Goal: Information Seeking & Learning: Learn about a topic

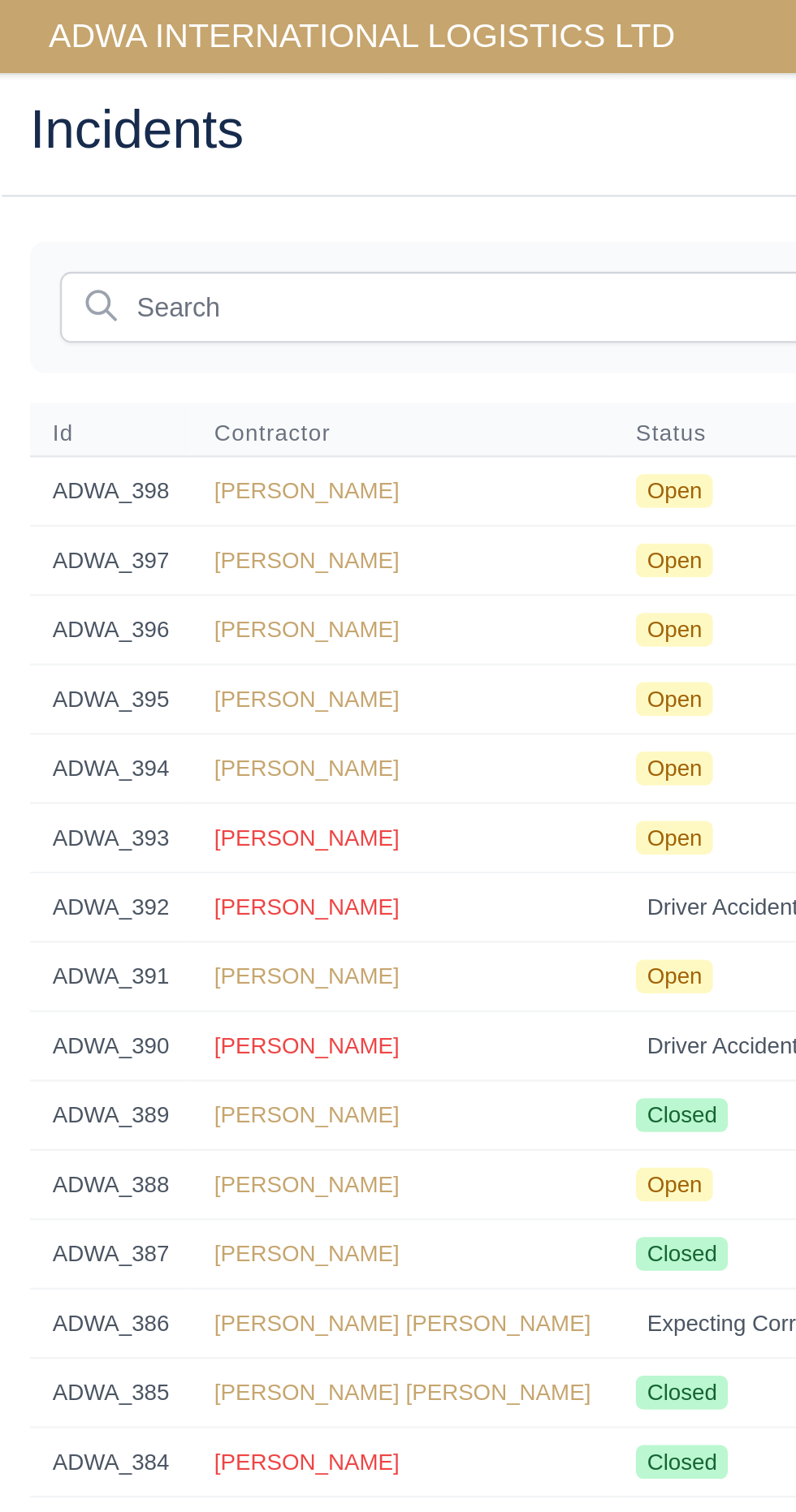
click at [138, 14] on span "ADWA INTERNATIONAL LOGISTICS LTD" at bounding box center [157, 15] width 288 height 32
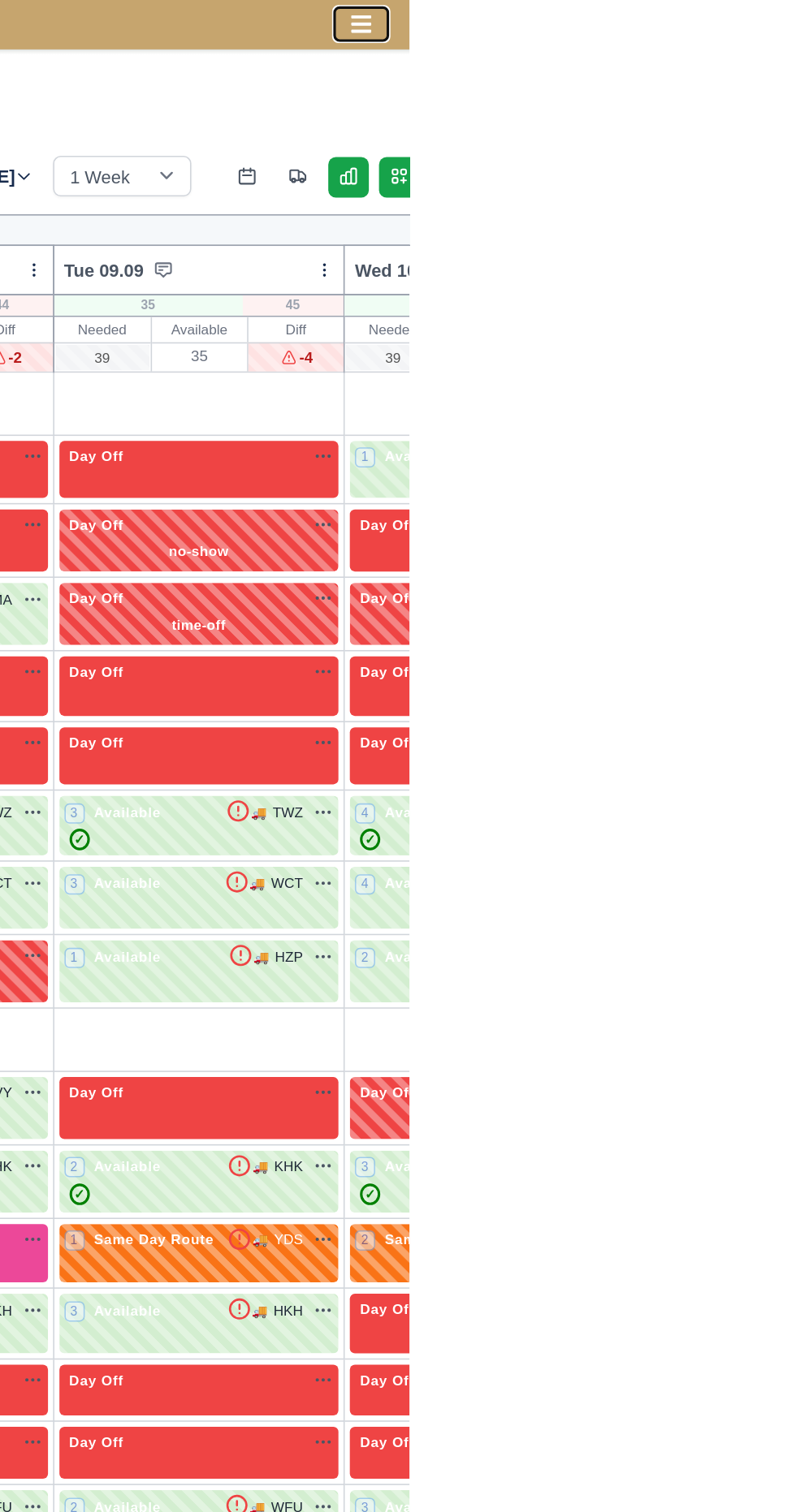
click at [764, 16] on icon "Toggle navigation" at bounding box center [765, 16] width 13 height 12
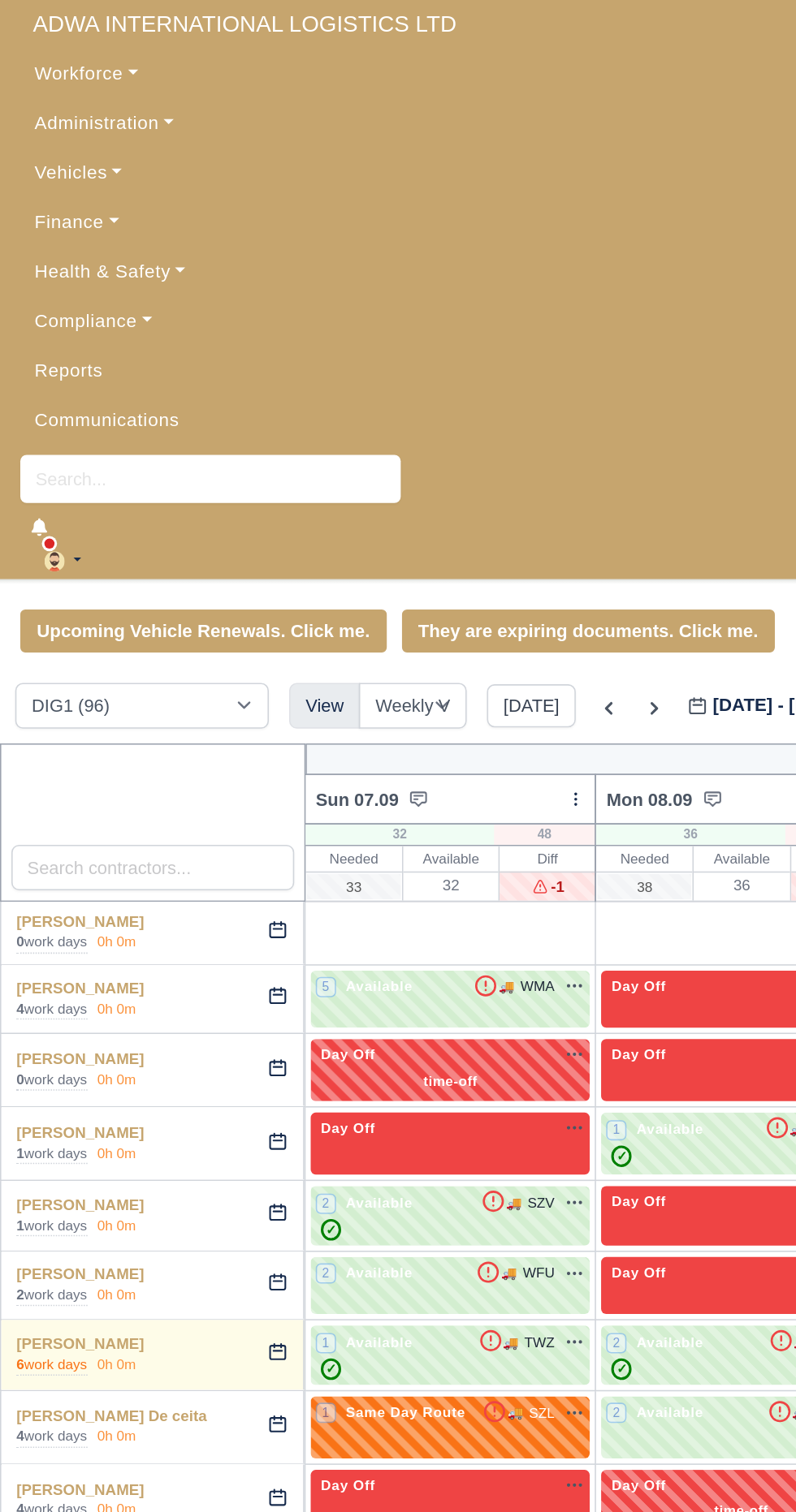
click at [59, 114] on link "Vehicles" at bounding box center [398, 111] width 769 height 32
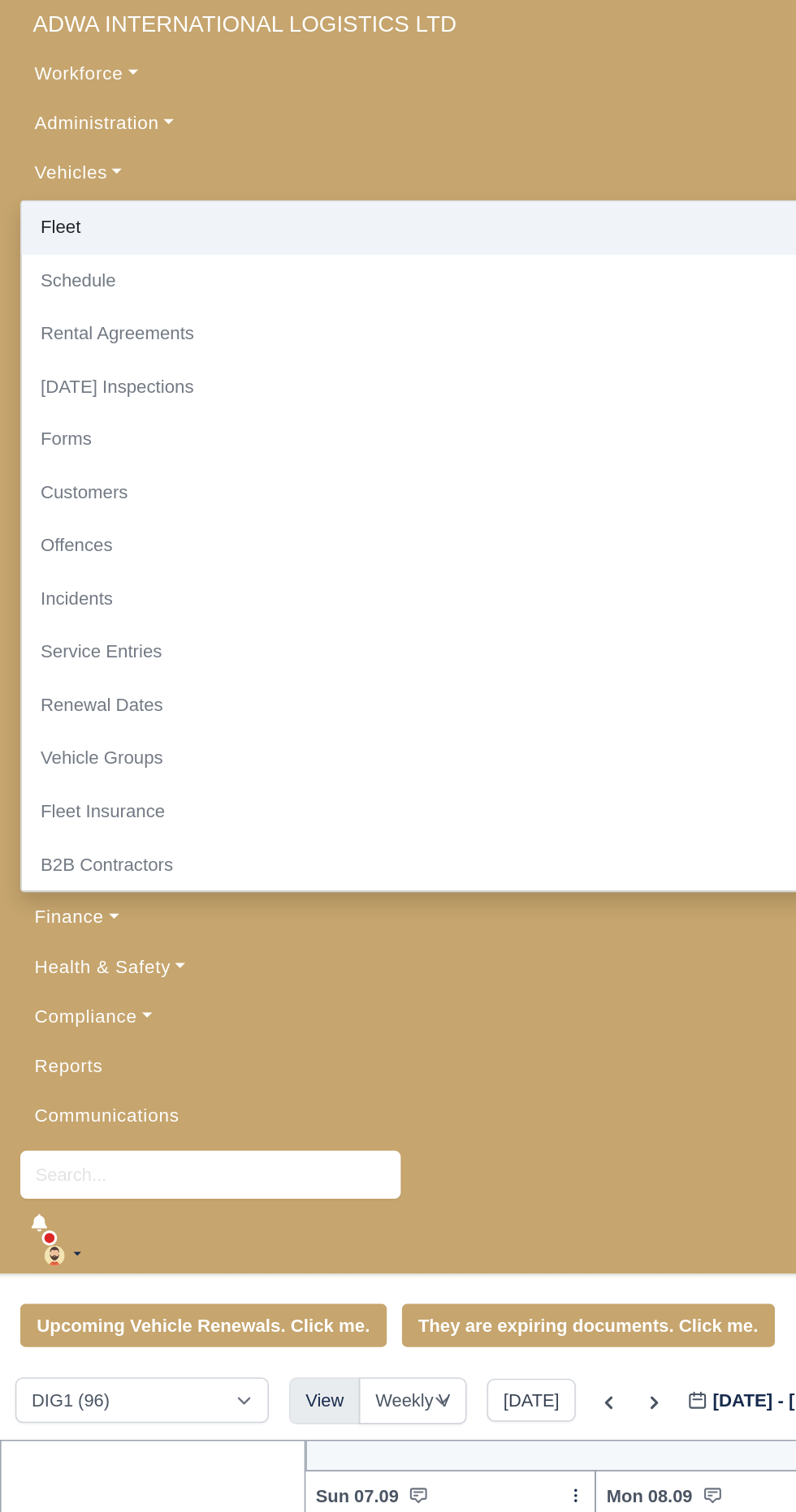
click at [49, 141] on link "Fleet" at bounding box center [398, 146] width 768 height 34
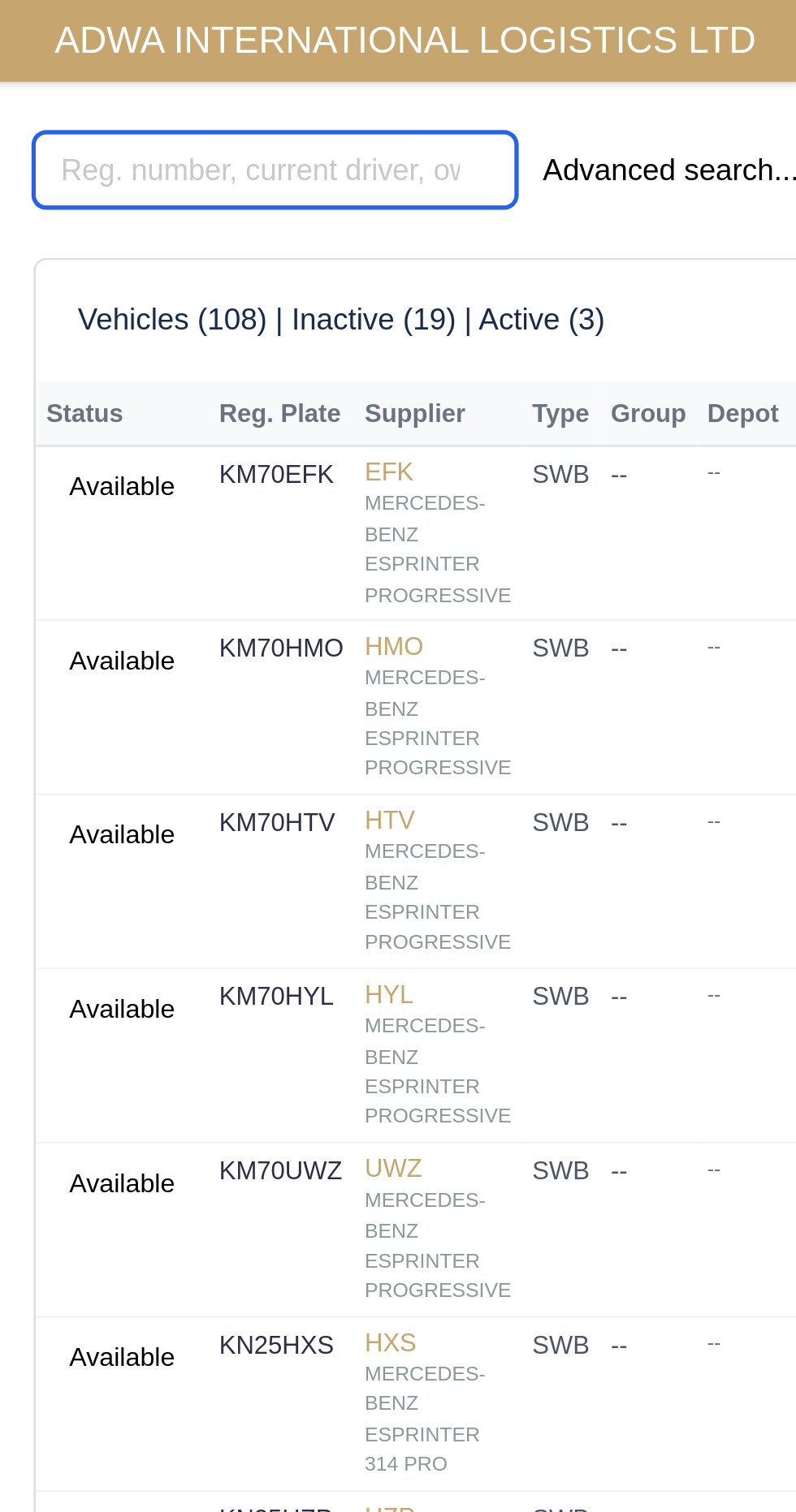
click at [112, 62] on input "search" at bounding box center [106, 65] width 187 height 29
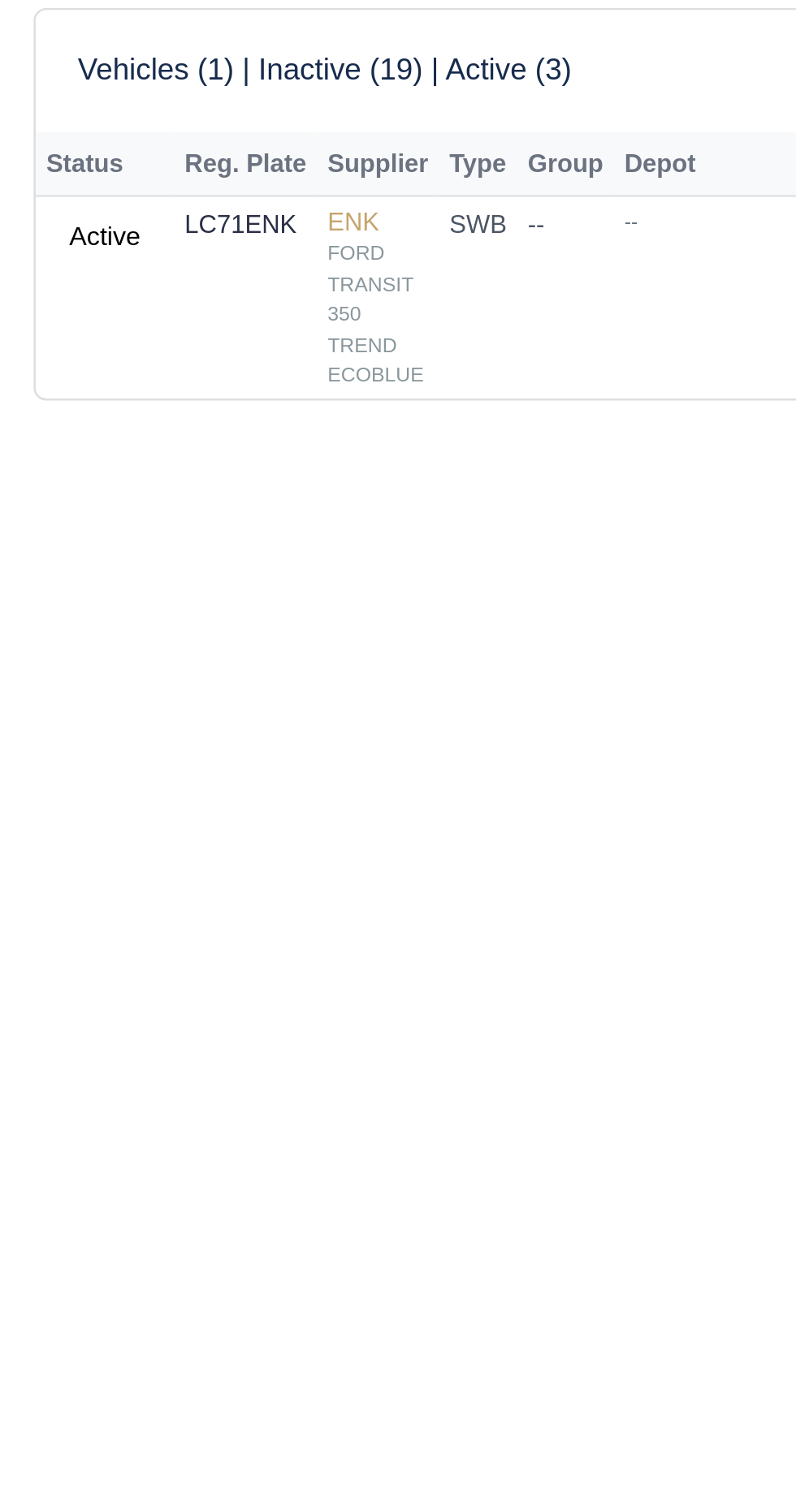
type input "enk"
click at [139, 181] on link "ENK FORD TRANSIT 350 TREND ECOBLUE" at bounding box center [146, 211] width 39 height 70
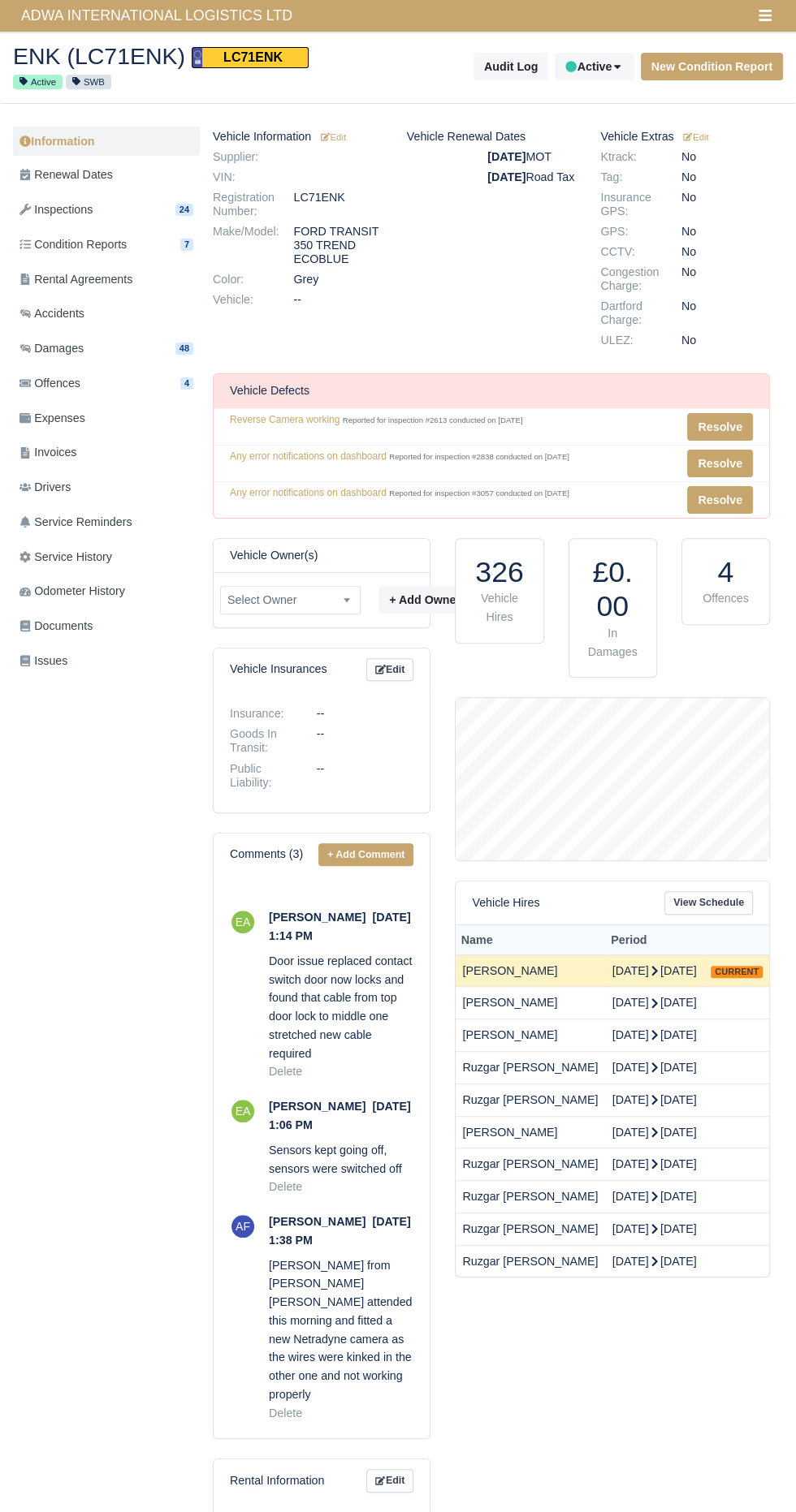
scroll to position [162, 313]
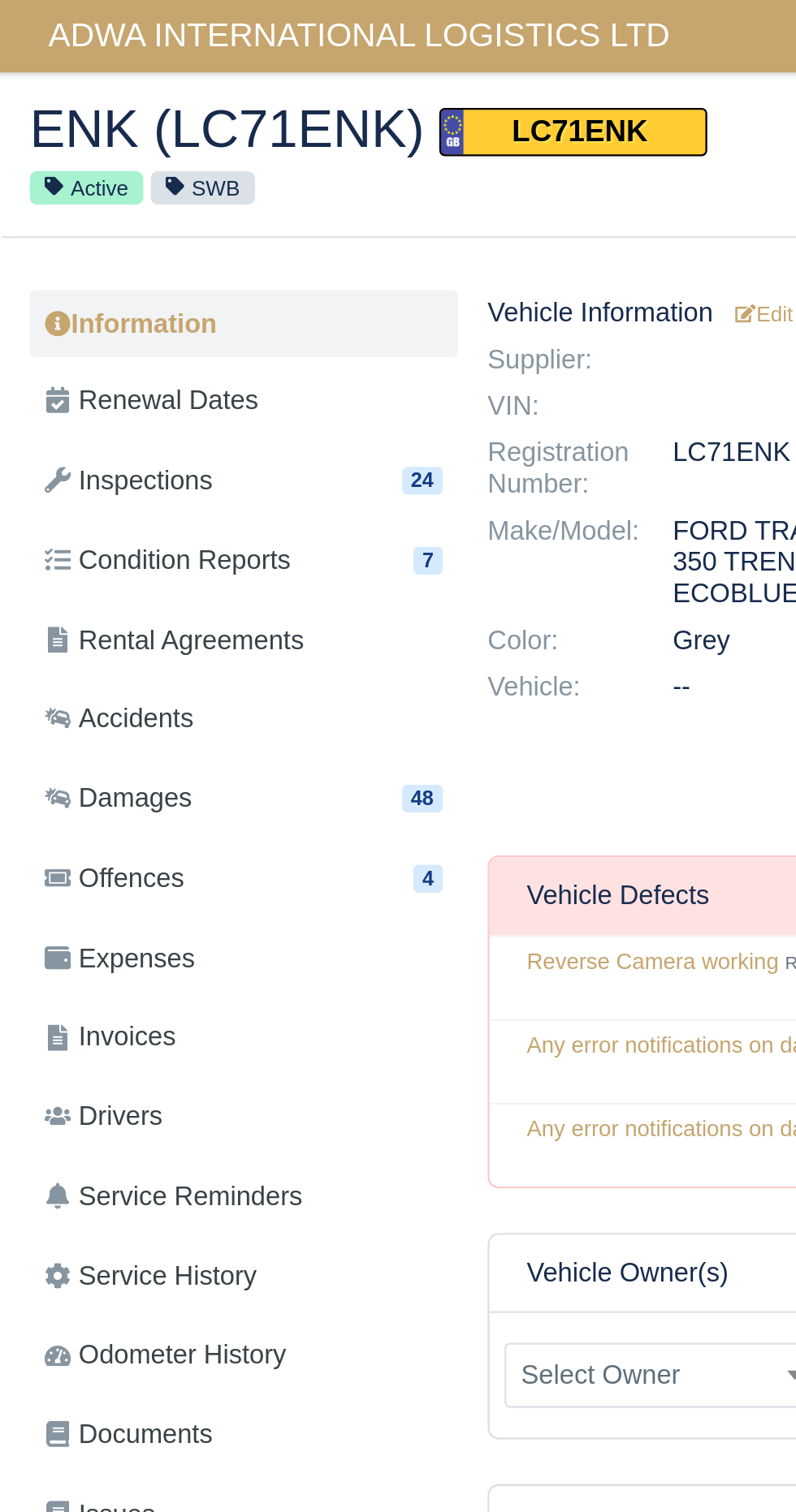
click at [145, 283] on link "Rental Agreements" at bounding box center [106, 279] width 187 height 32
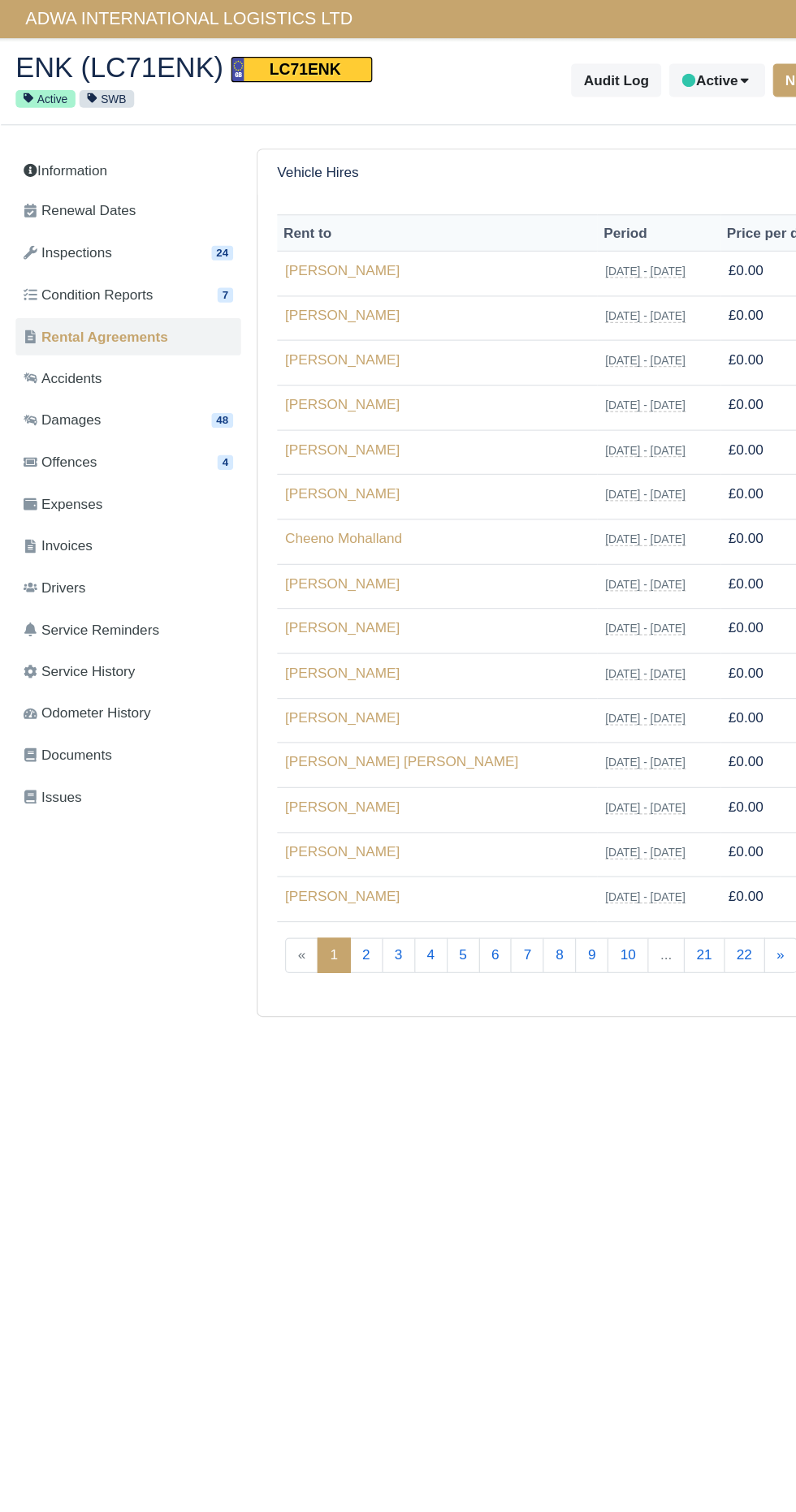
click at [495, 211] on td "Jul 28, 2023 - Jul 28, 2023" at bounding box center [546, 226] width 102 height 37
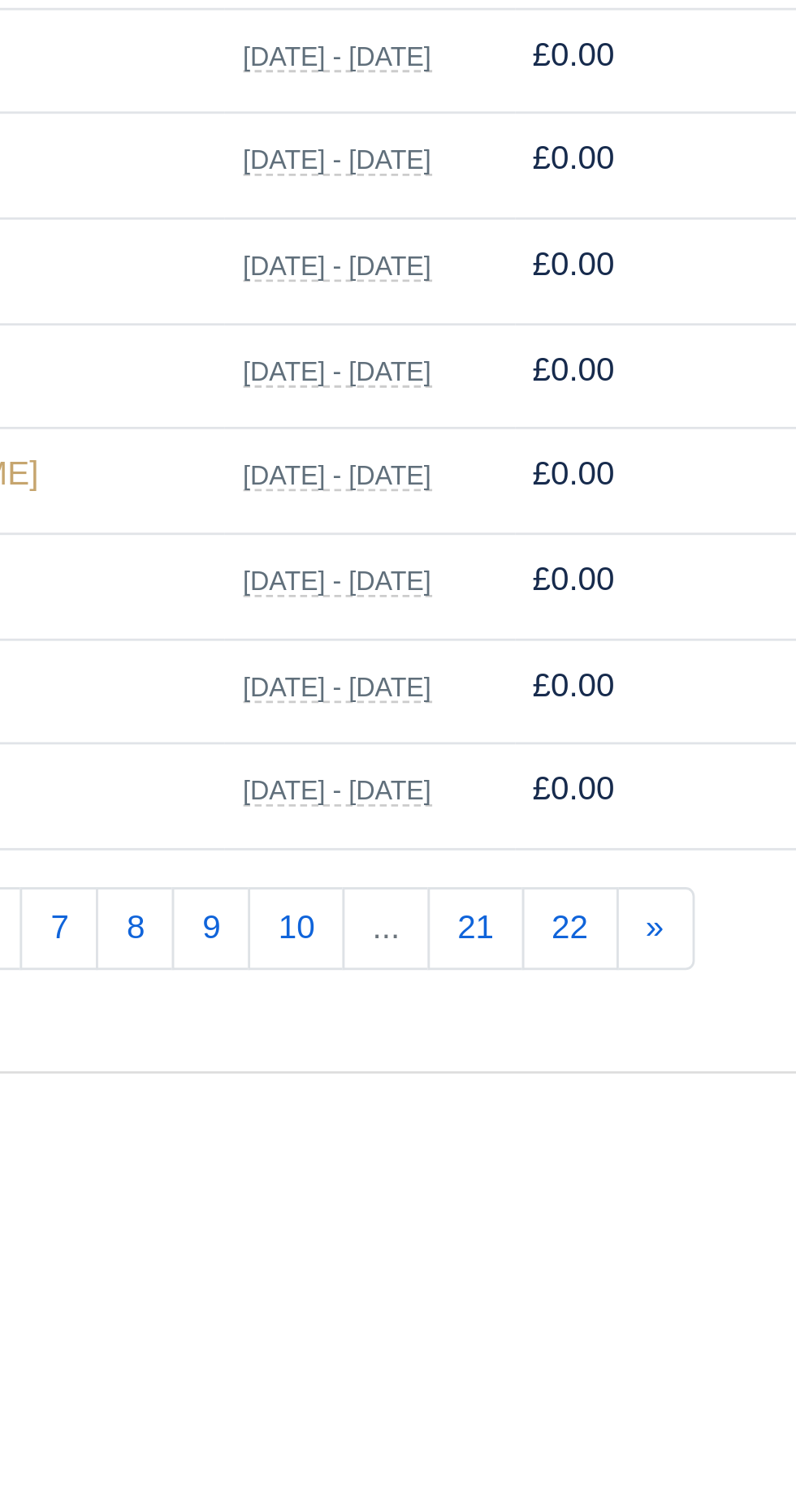
click at [616, 788] on link "22" at bounding box center [617, 792] width 34 height 29
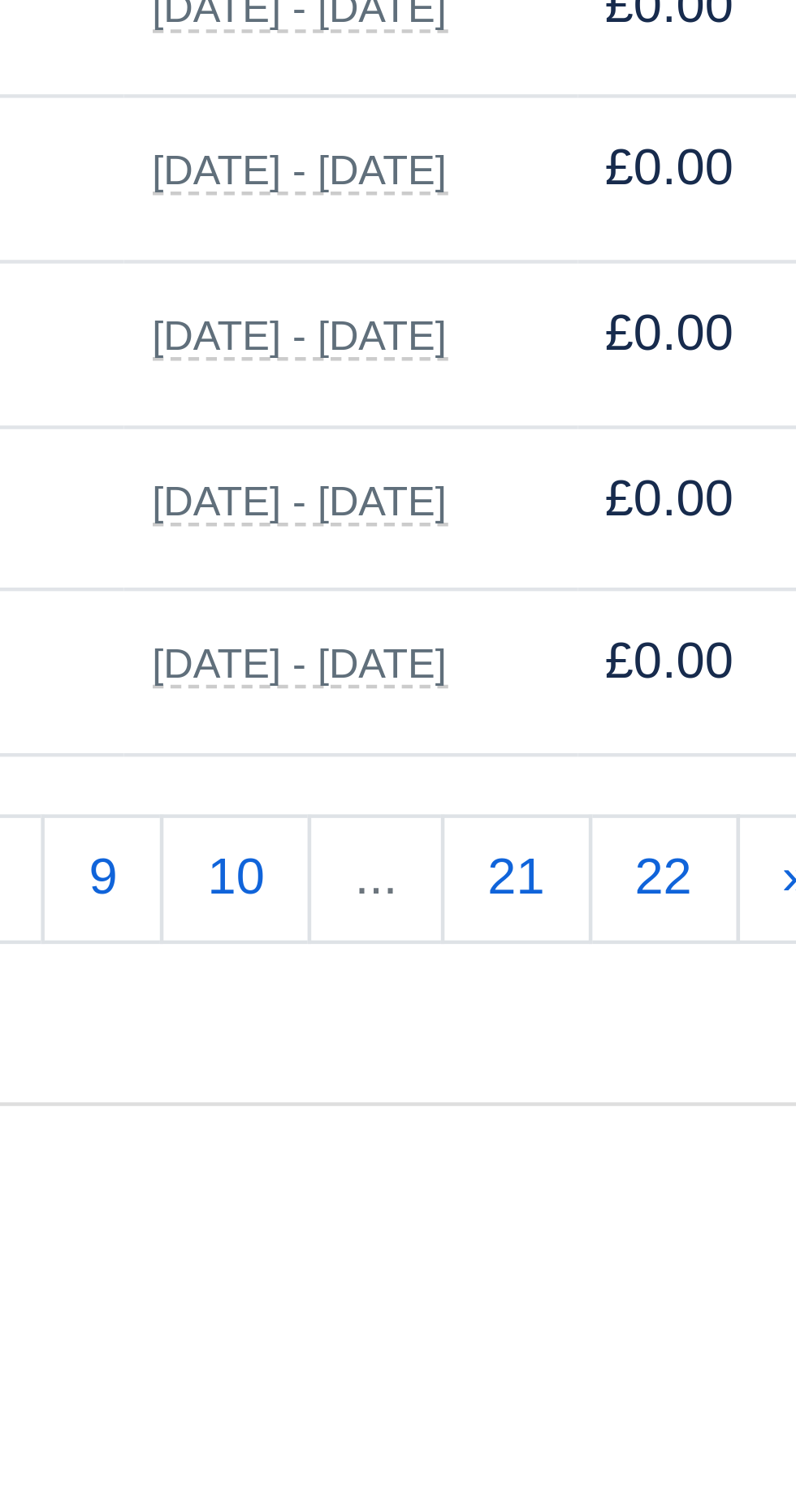
click at [575, 785] on link "21" at bounding box center [584, 792] width 34 height 29
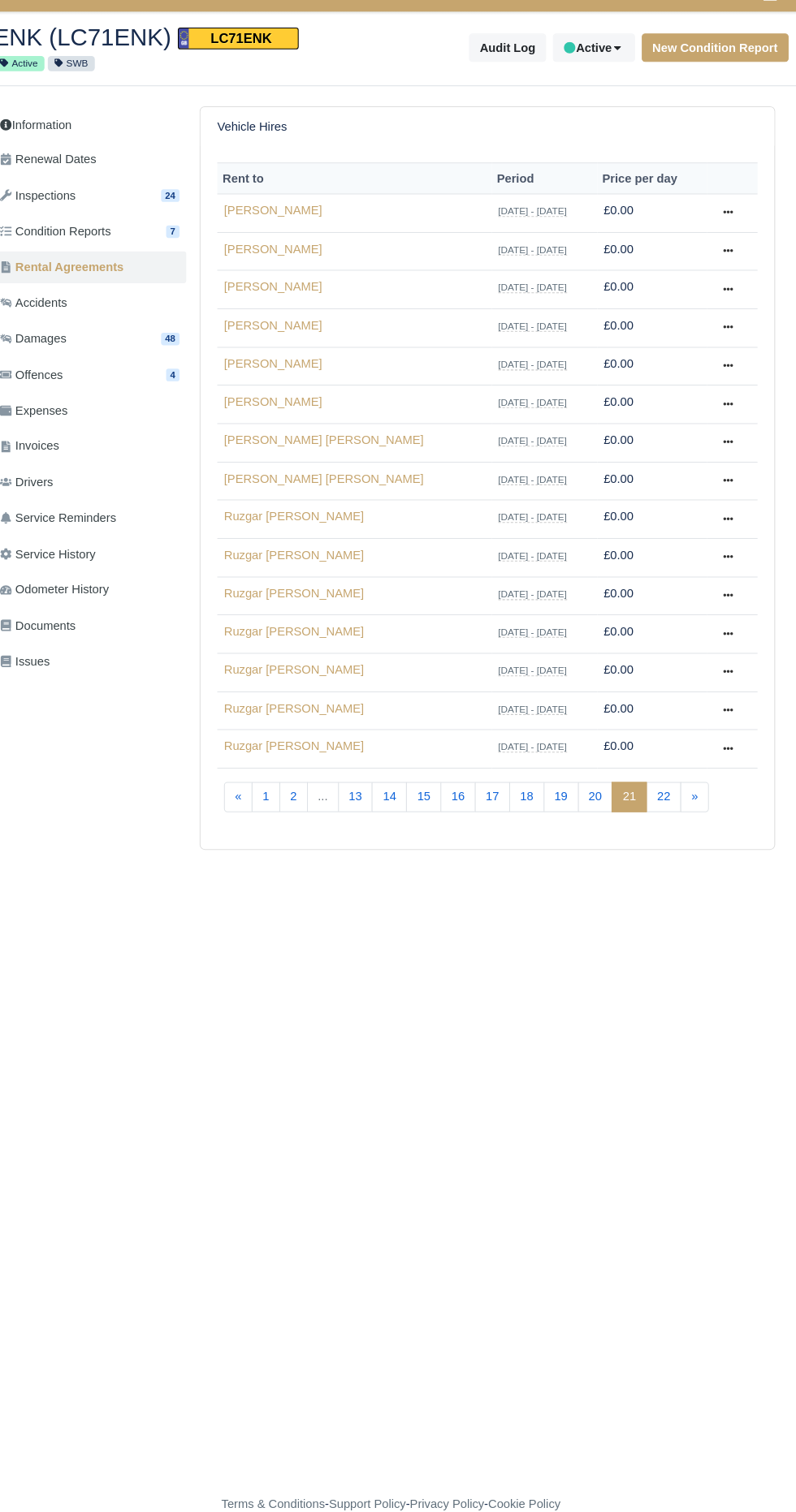
scroll to position [5, 0]
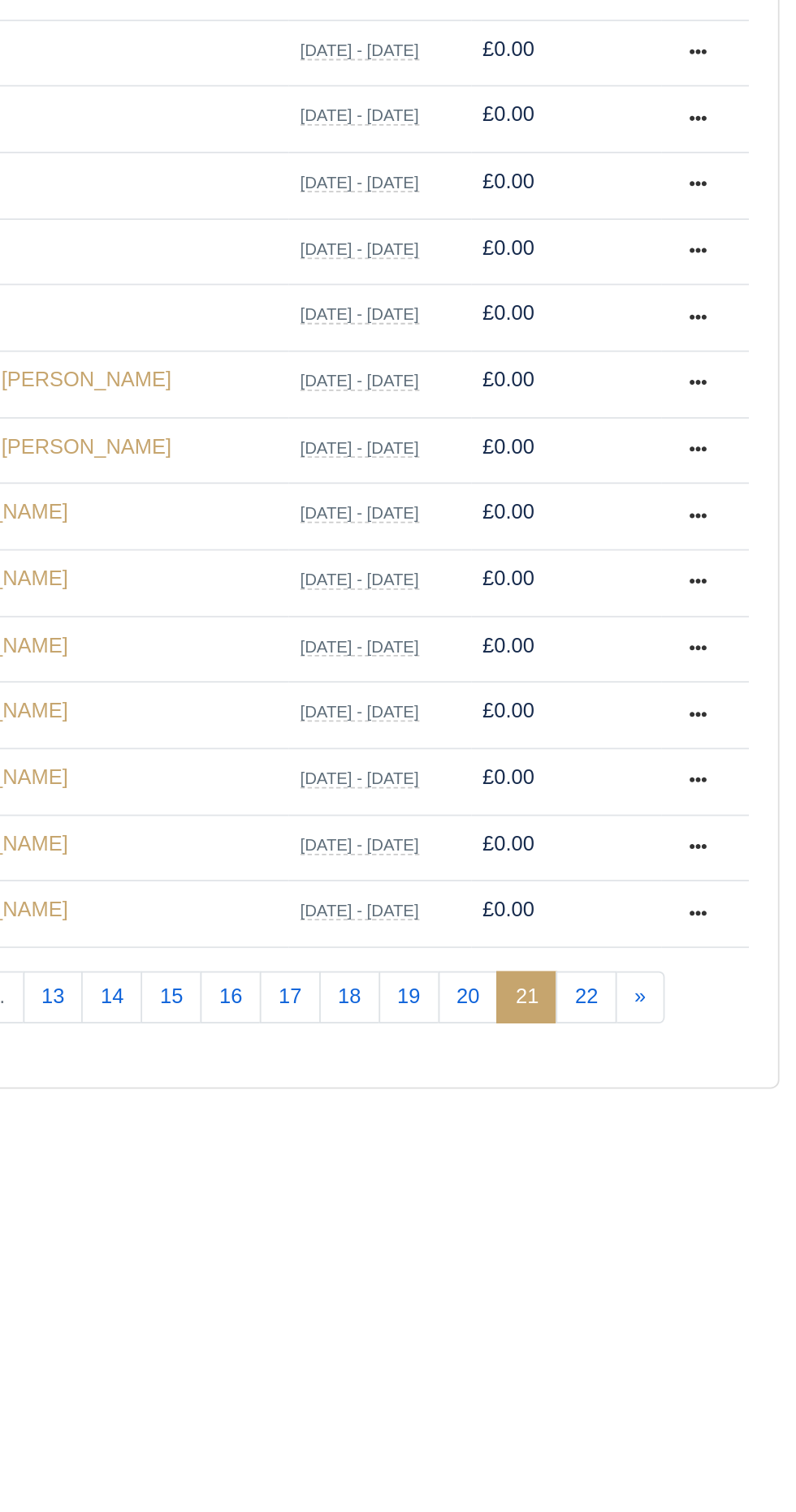
click at [657, 783] on link "22" at bounding box center [662, 792] width 34 height 29
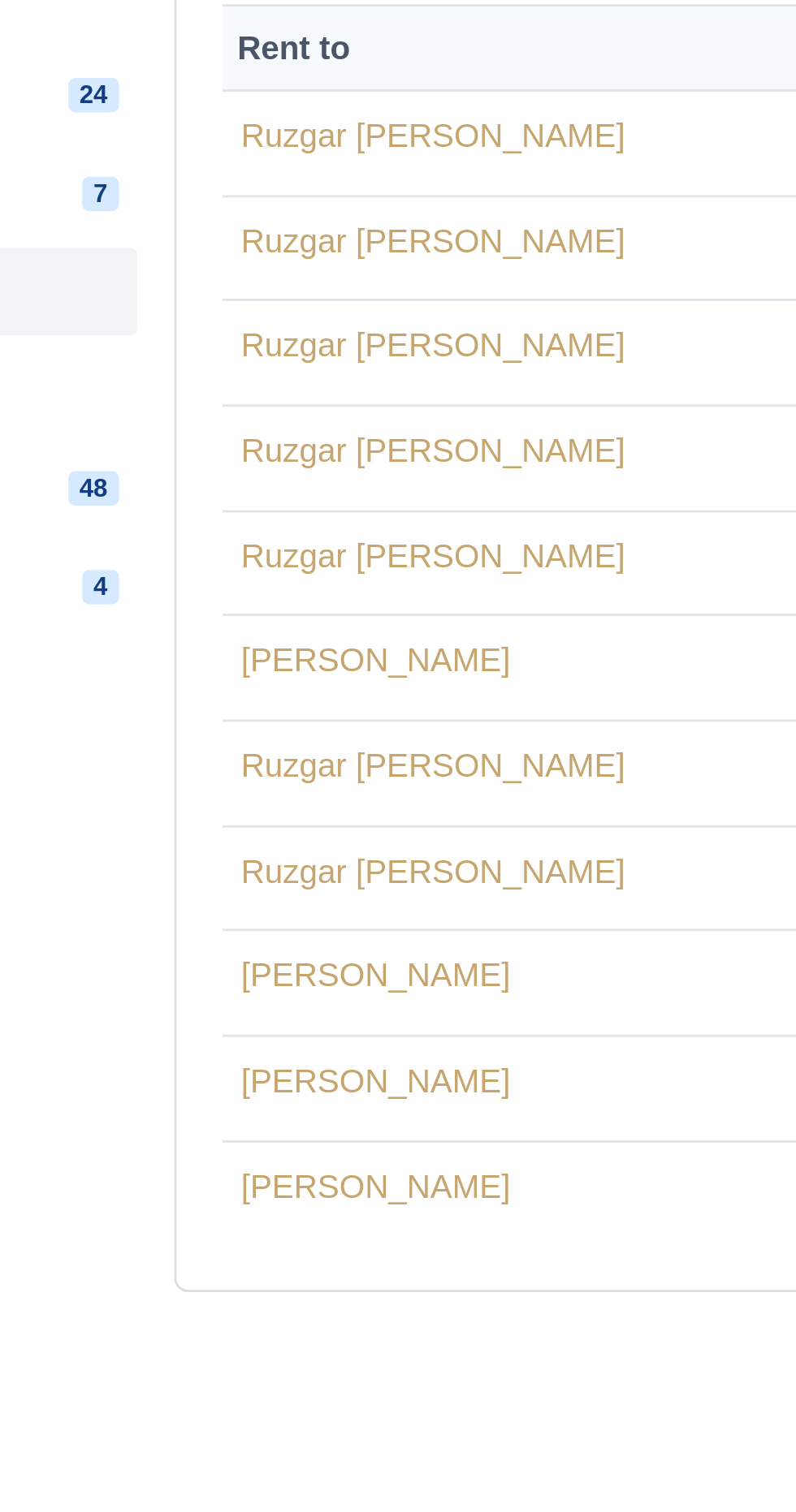
click at [283, 366] on link "Ruzgar Ali Boran" at bounding box center [304, 373] width 136 height 13
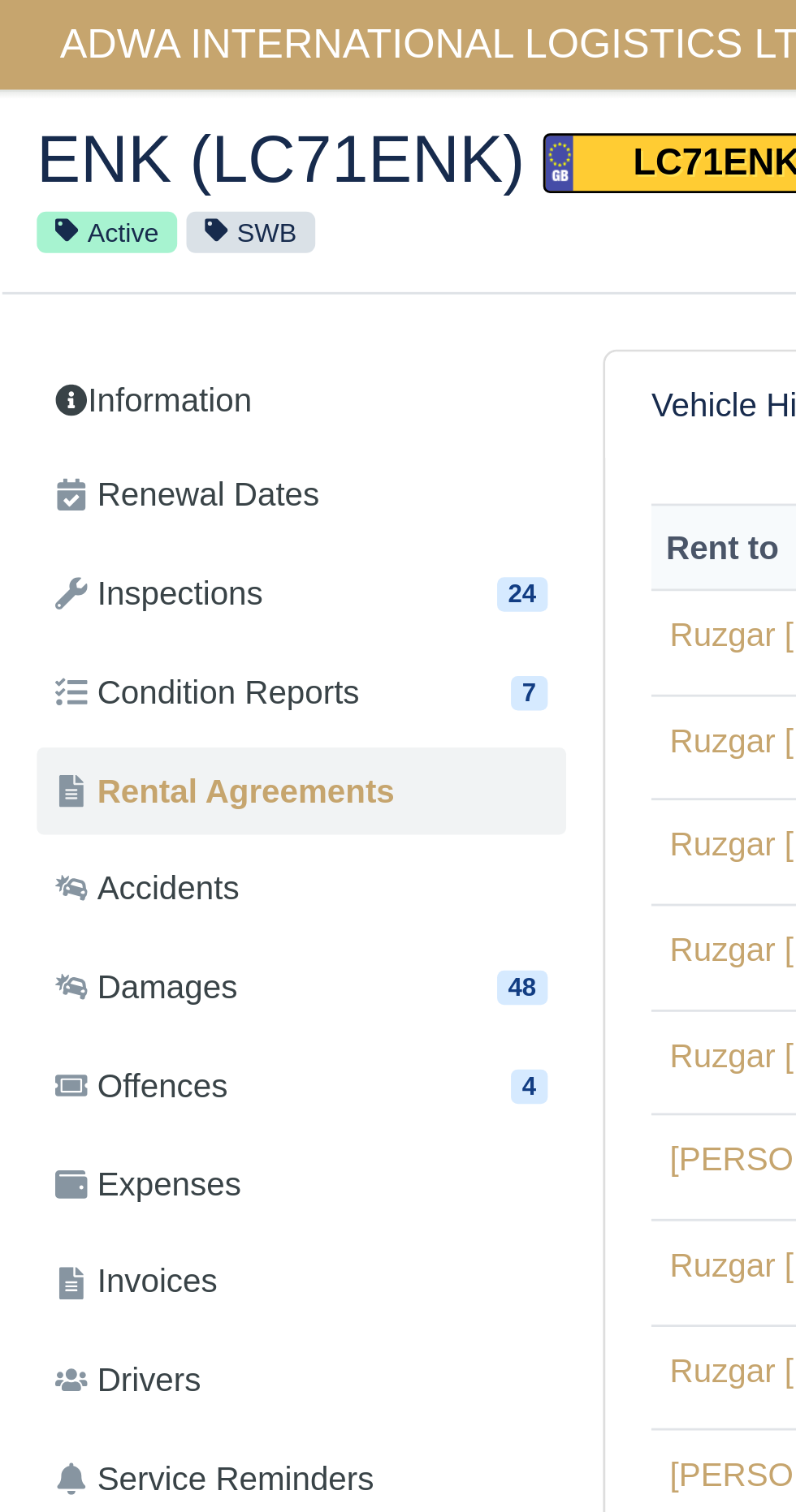
click at [111, 22] on span "ADWA INTERNATIONAL LOGISTICS LTD" at bounding box center [157, 15] width 288 height 32
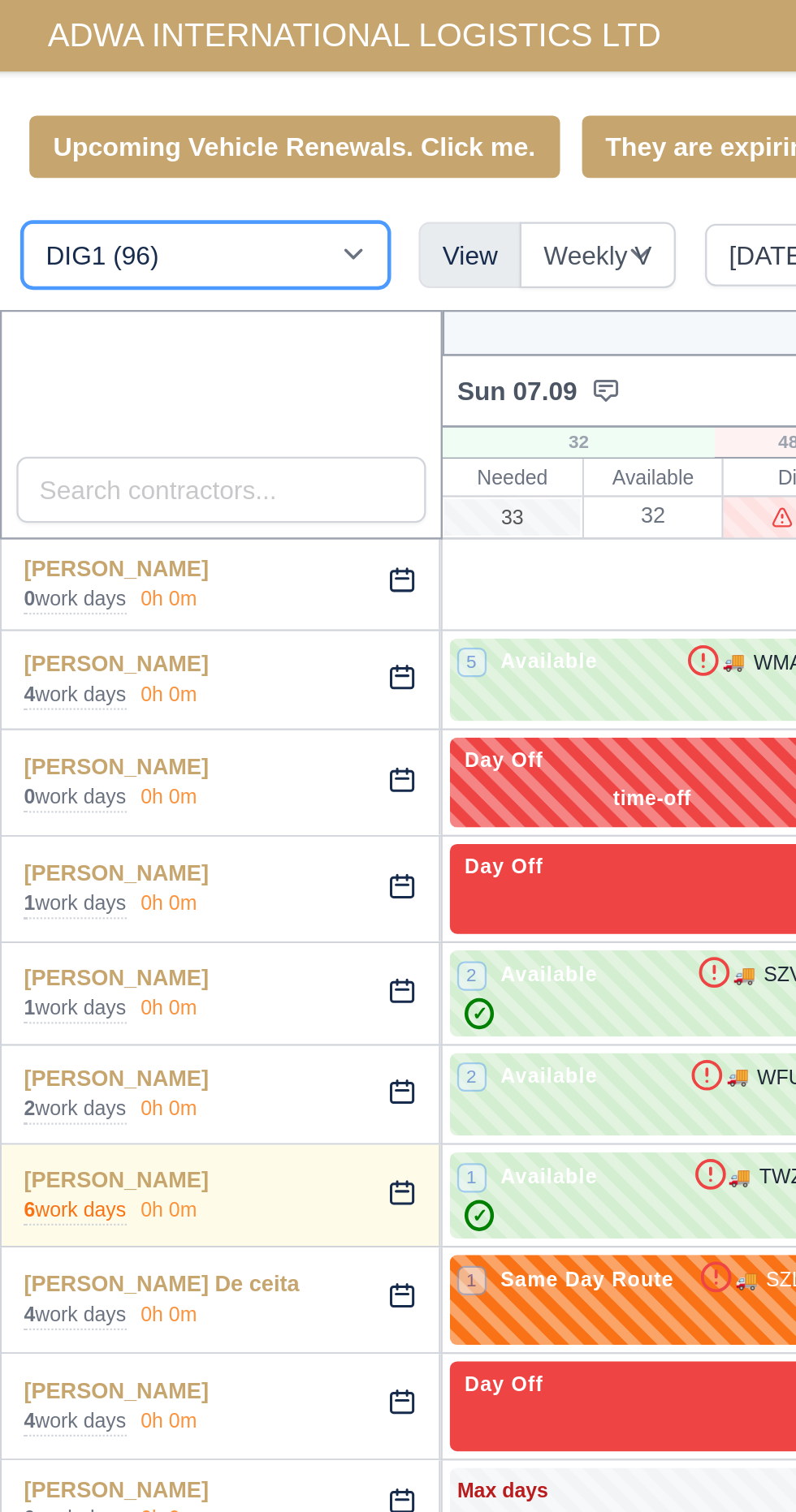
click at [109, 123] on select "DIG1 (96) DHW1 (61)" at bounding box center [91, 112] width 163 height 29
select select "2"
click at [10, 98] on select "DIG1 (96) DHW1 (61)" at bounding box center [91, 112] width 163 height 29
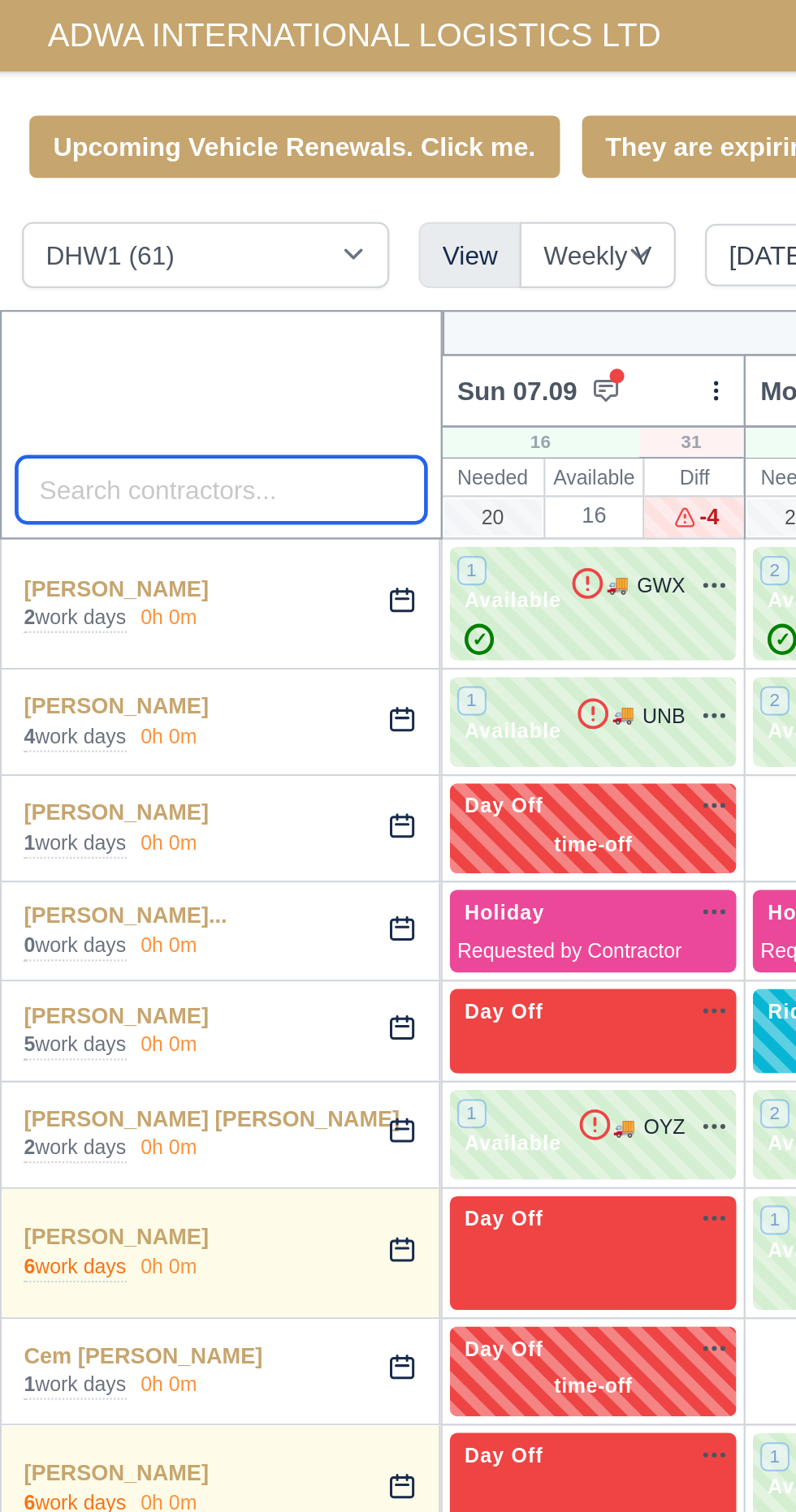
click at [104, 217] on input "search" at bounding box center [98, 216] width 182 height 29
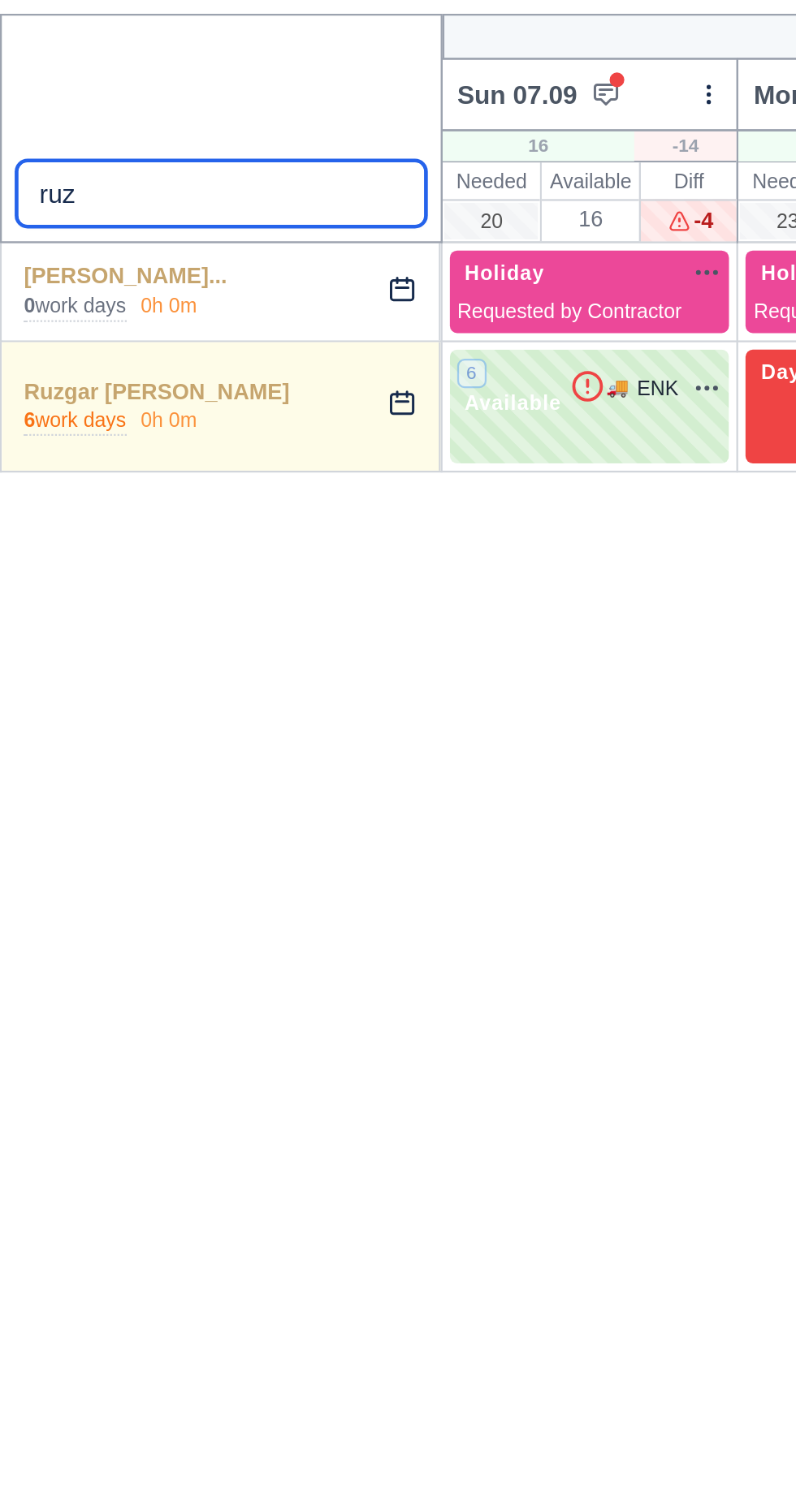
type input "ruz"
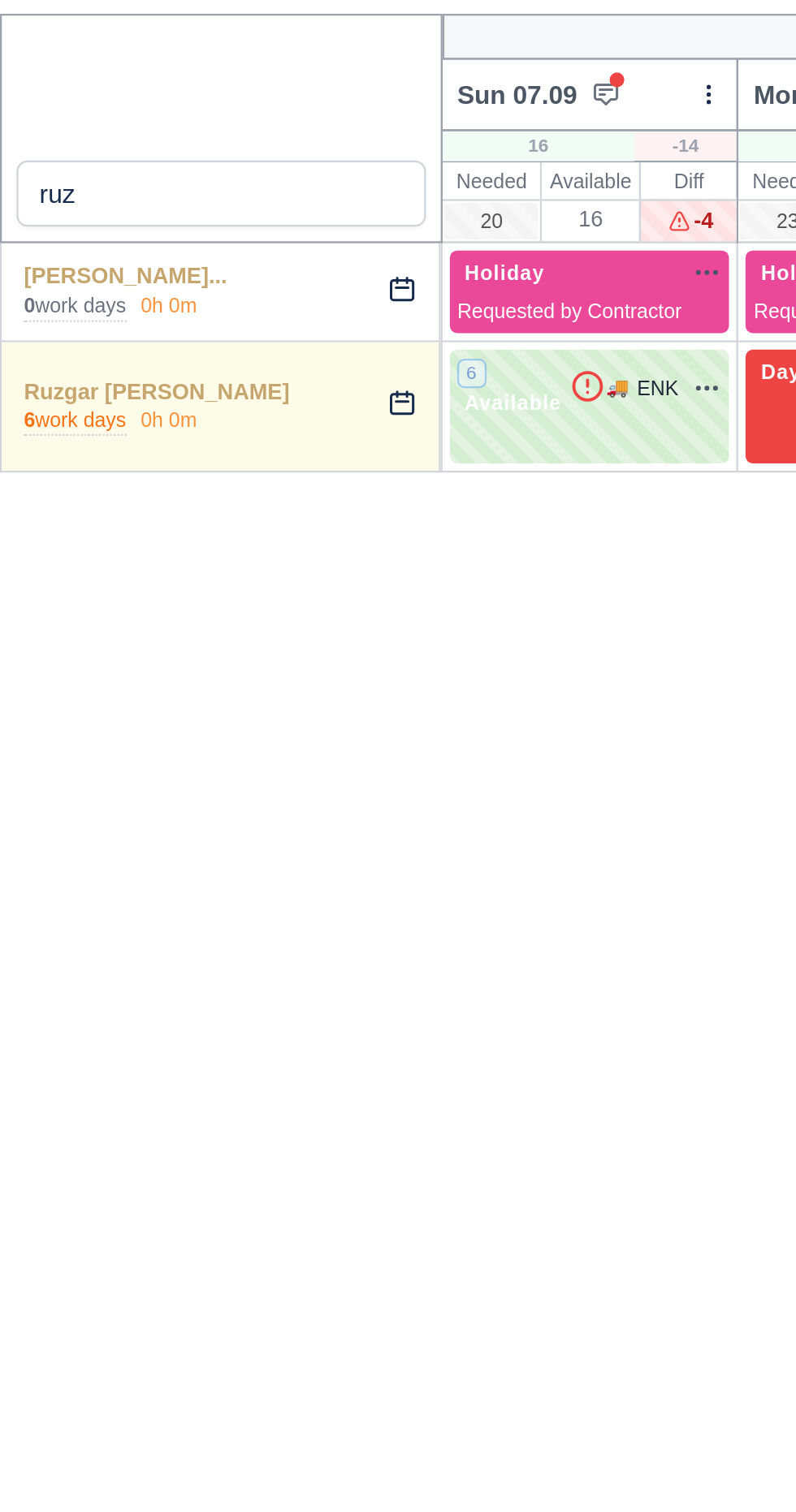
click at [72, 304] on link "Ruzgar Ali Boran" at bounding box center [70, 304] width 118 height 12
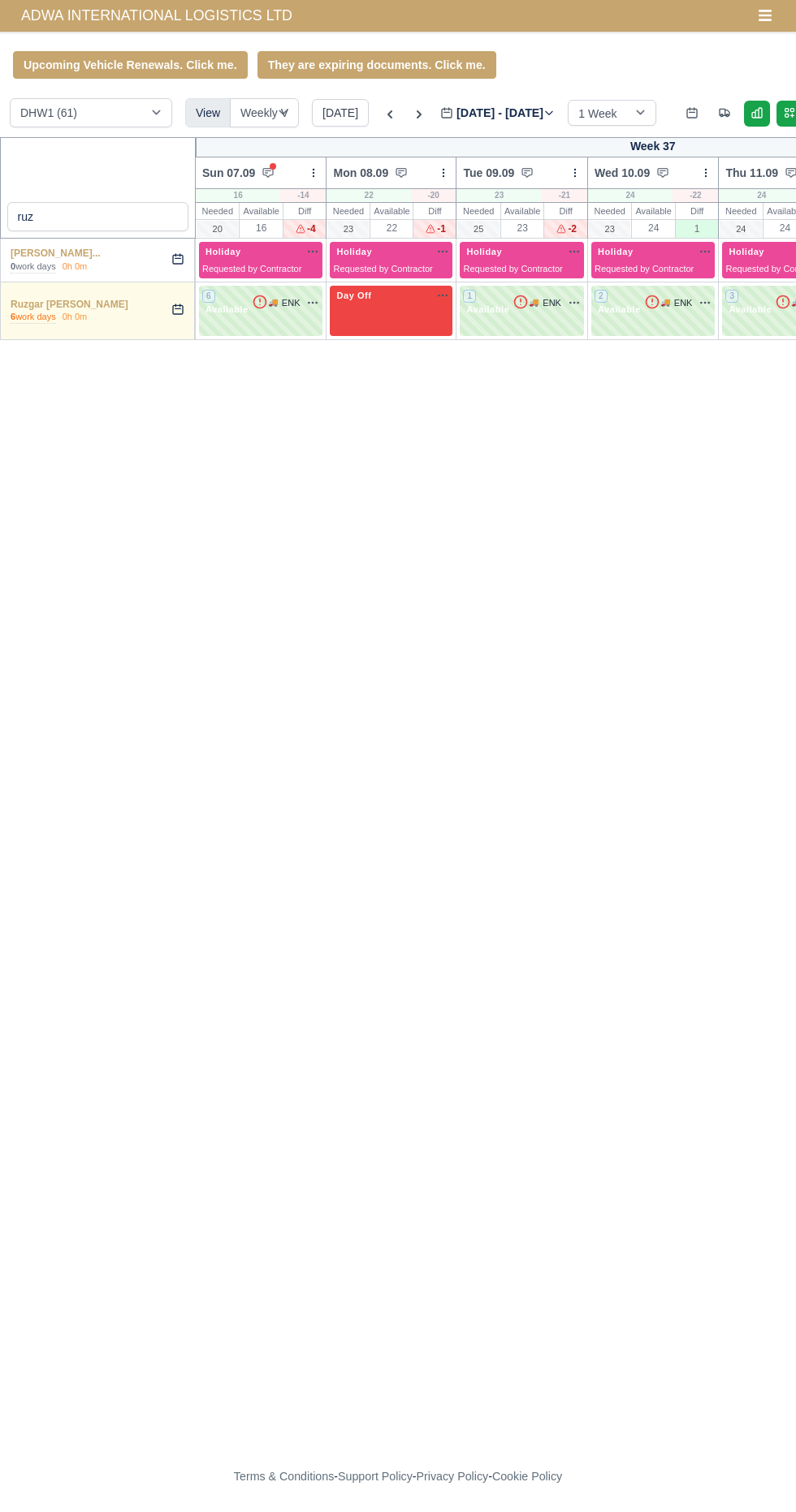
select select "2"
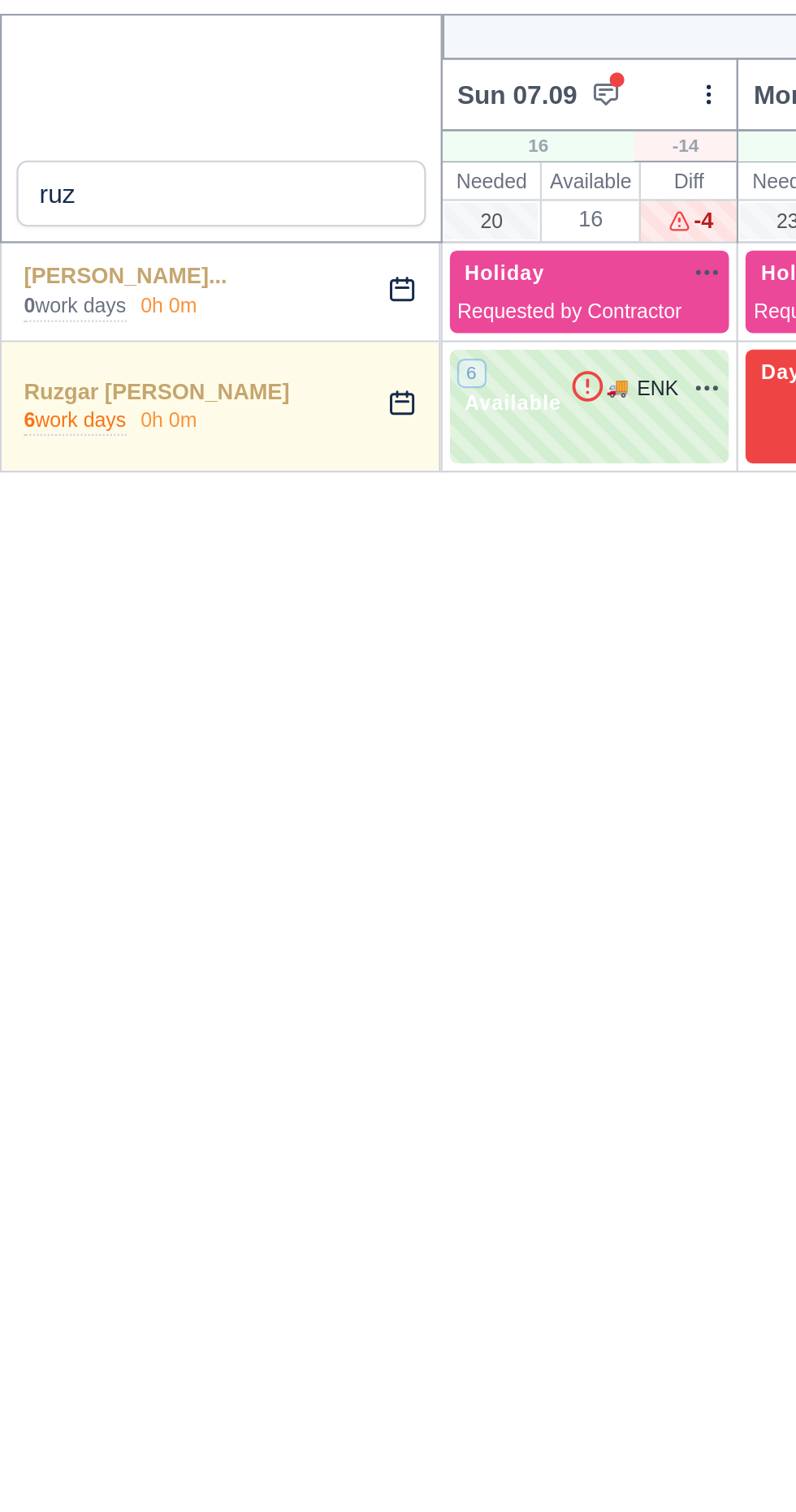
scroll to position [0, 2]
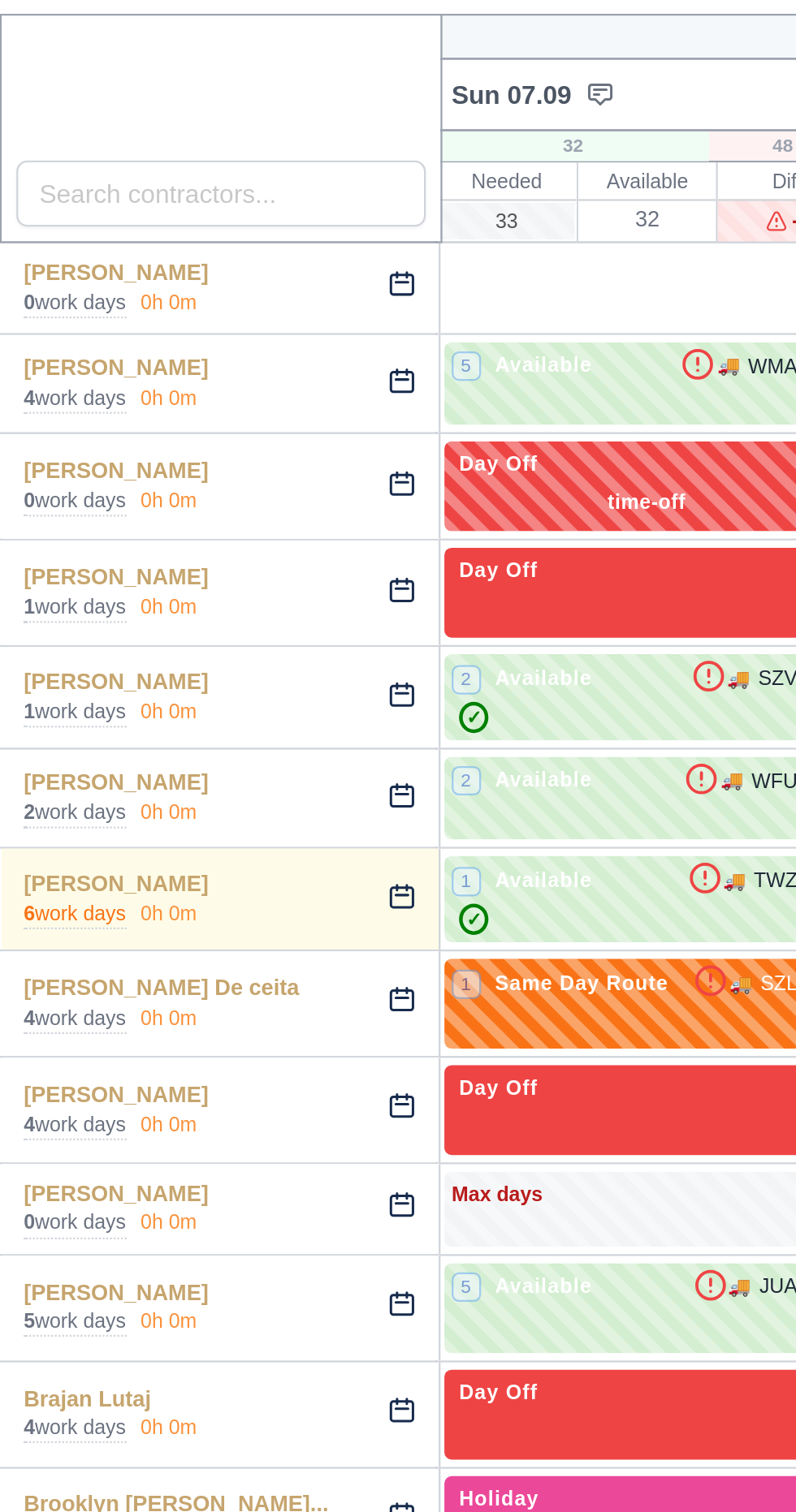
select select "1"
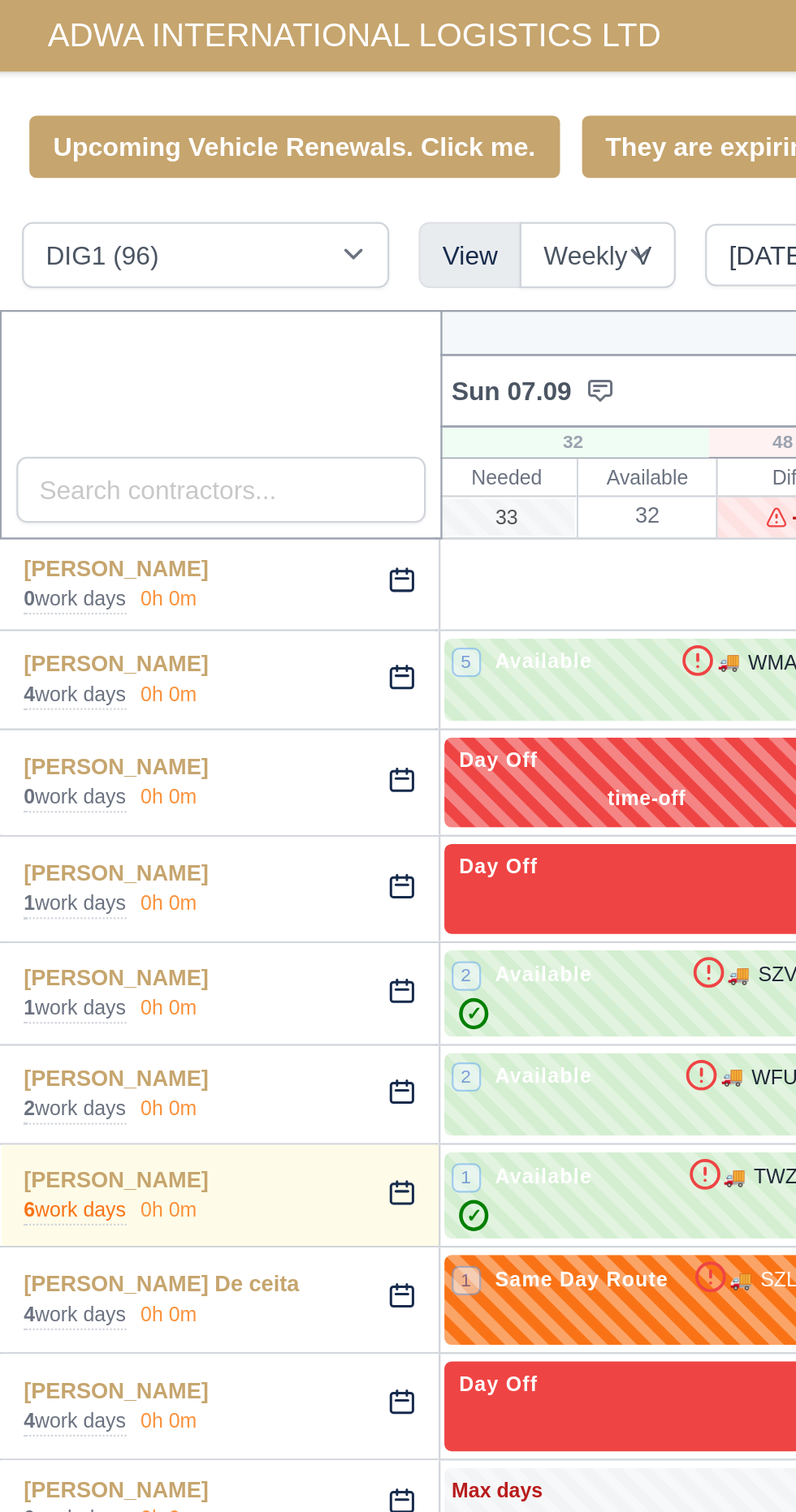
scroll to position [0, 3]
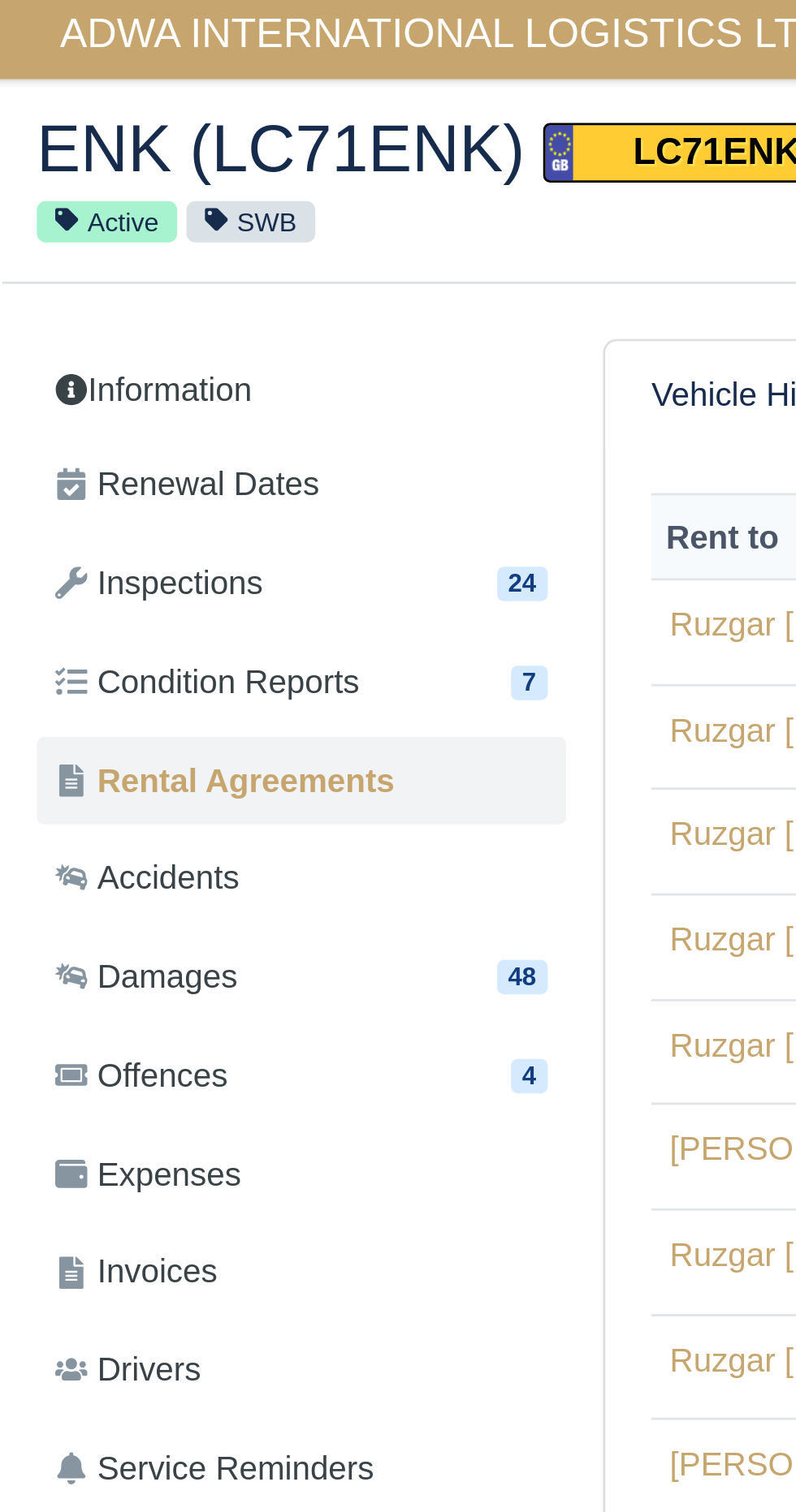
click at [177, 361] on link "Damages 48" at bounding box center [106, 348] width 187 height 32
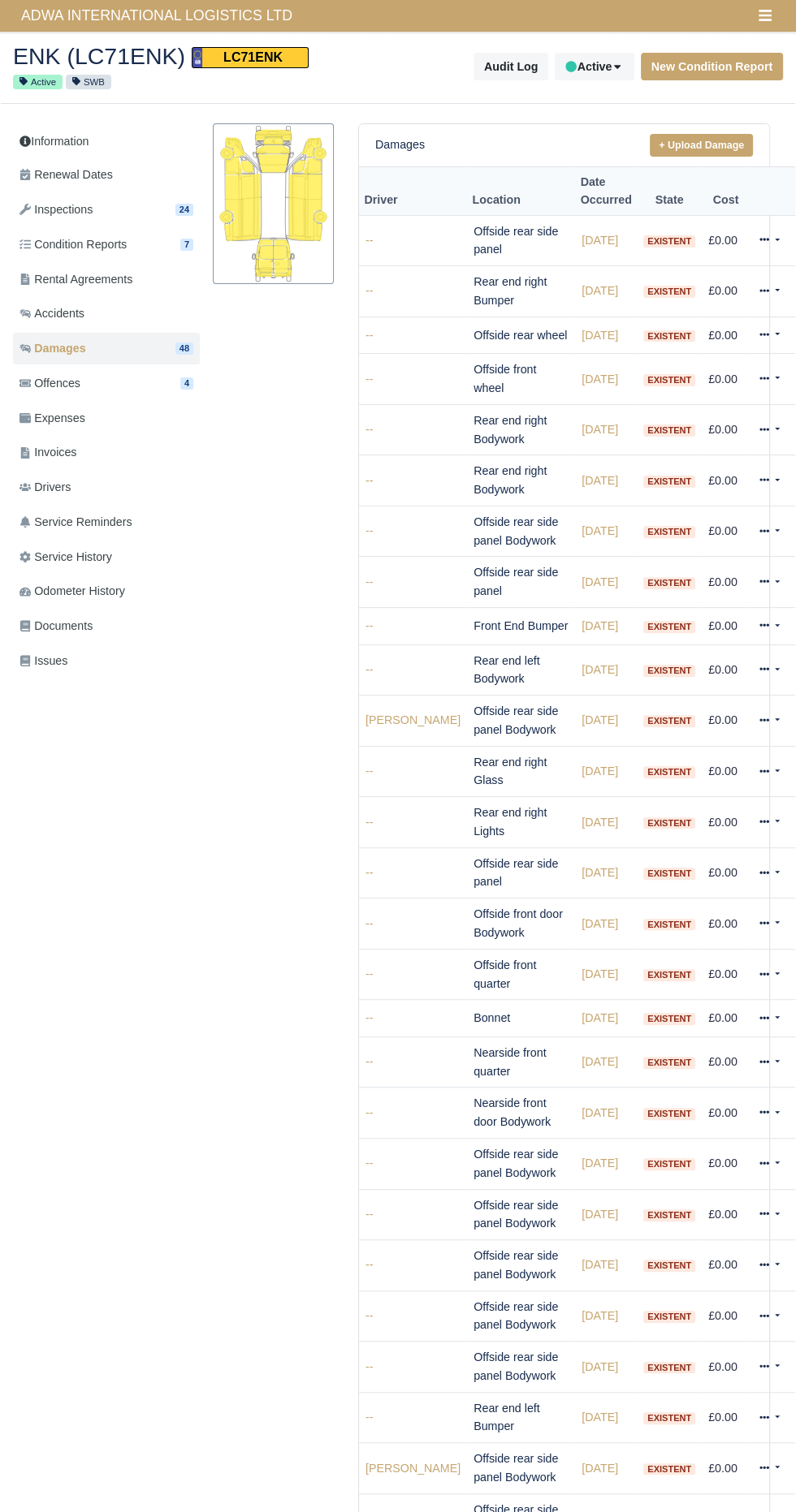
click at [129, 7] on span "ADWA INTERNATIONAL LOGISTICS LTD" at bounding box center [157, 15] width 288 height 32
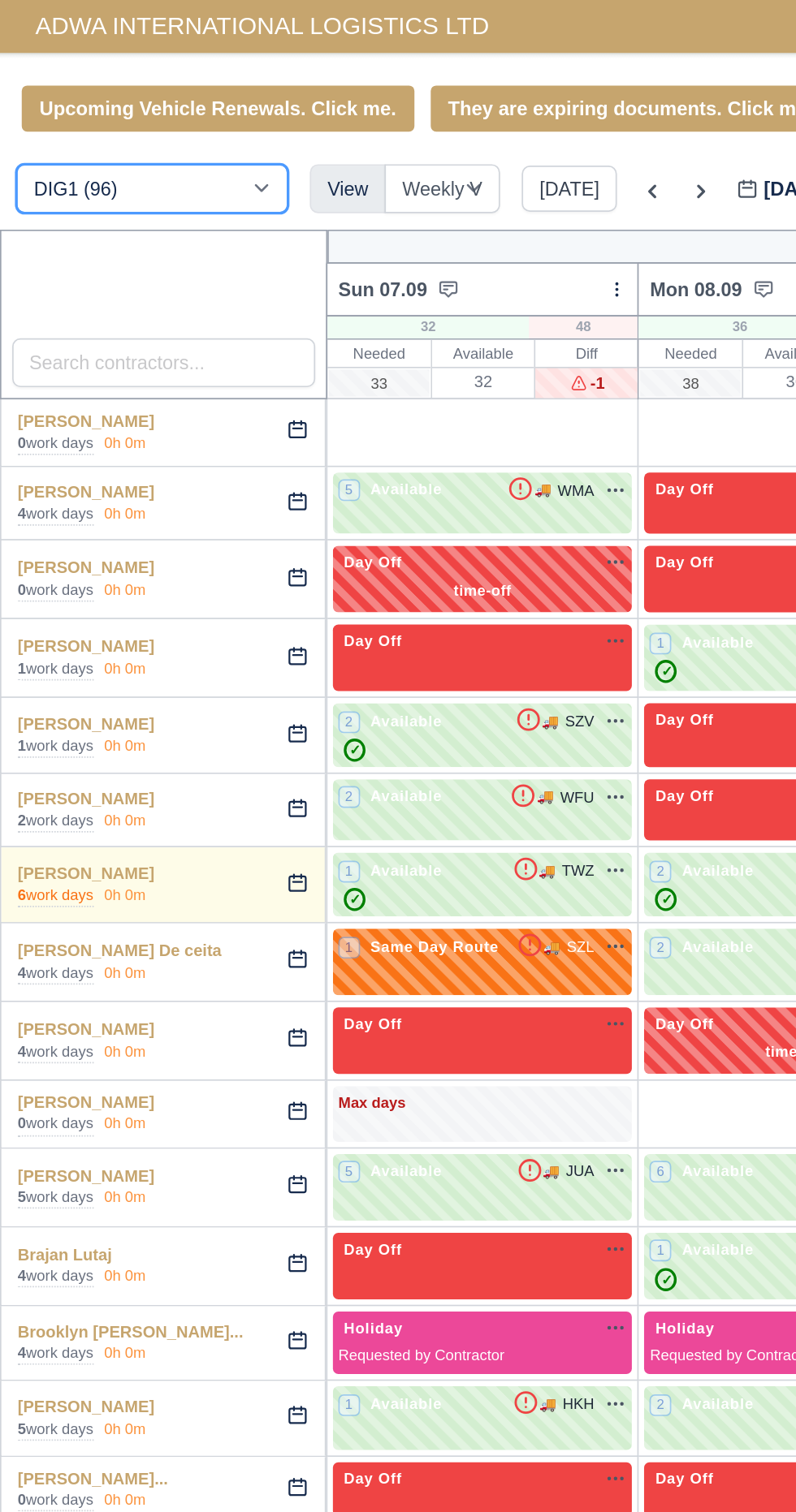
click at [142, 113] on select "DIG1 (96) DHW1 (61)" at bounding box center [91, 112] width 163 height 29
select select "2"
click at [10, 98] on select "DIG1 (96) DHW1 (61)" at bounding box center [91, 112] width 163 height 29
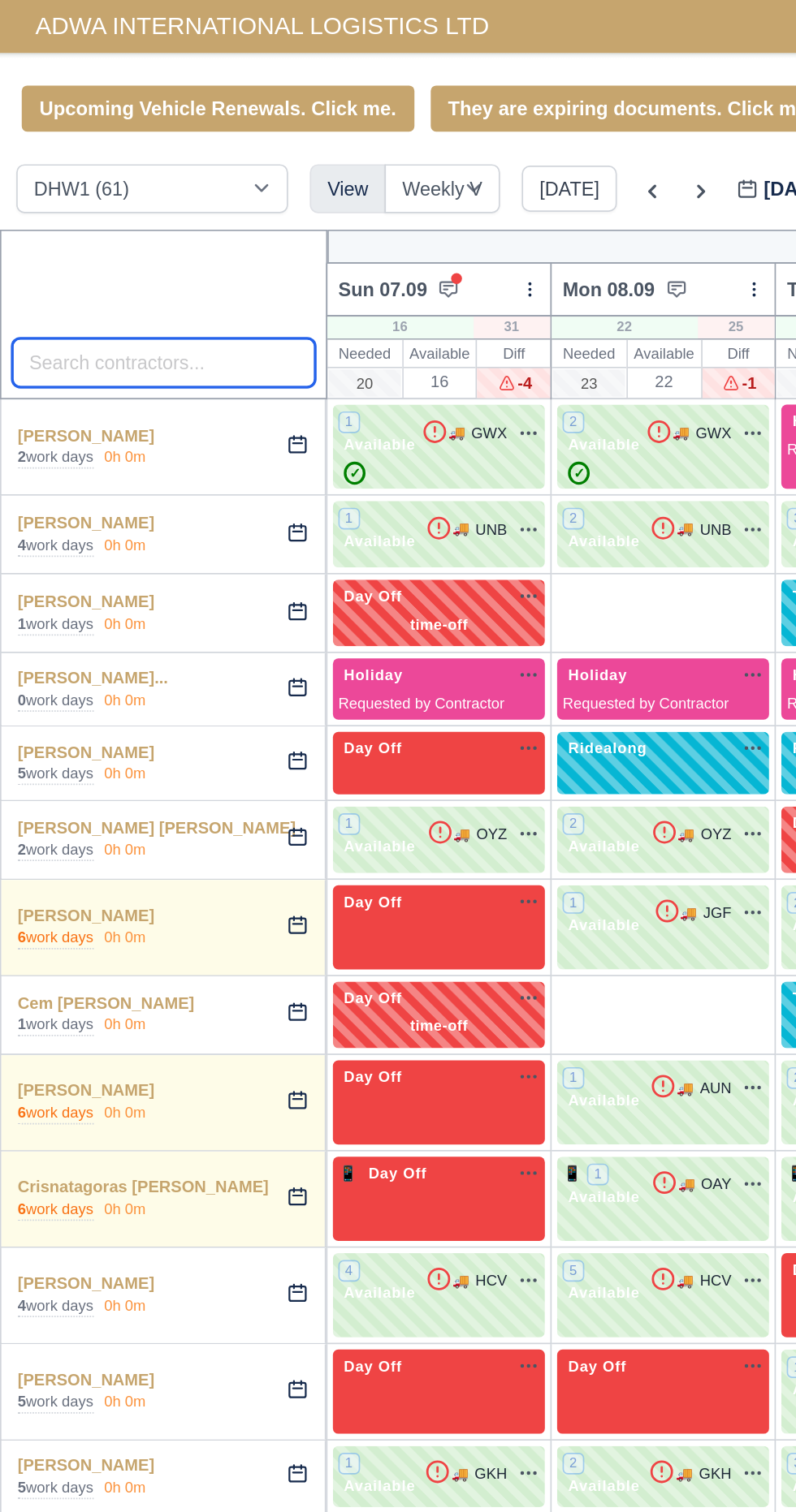
click at [109, 215] on input "search" at bounding box center [98, 216] width 182 height 29
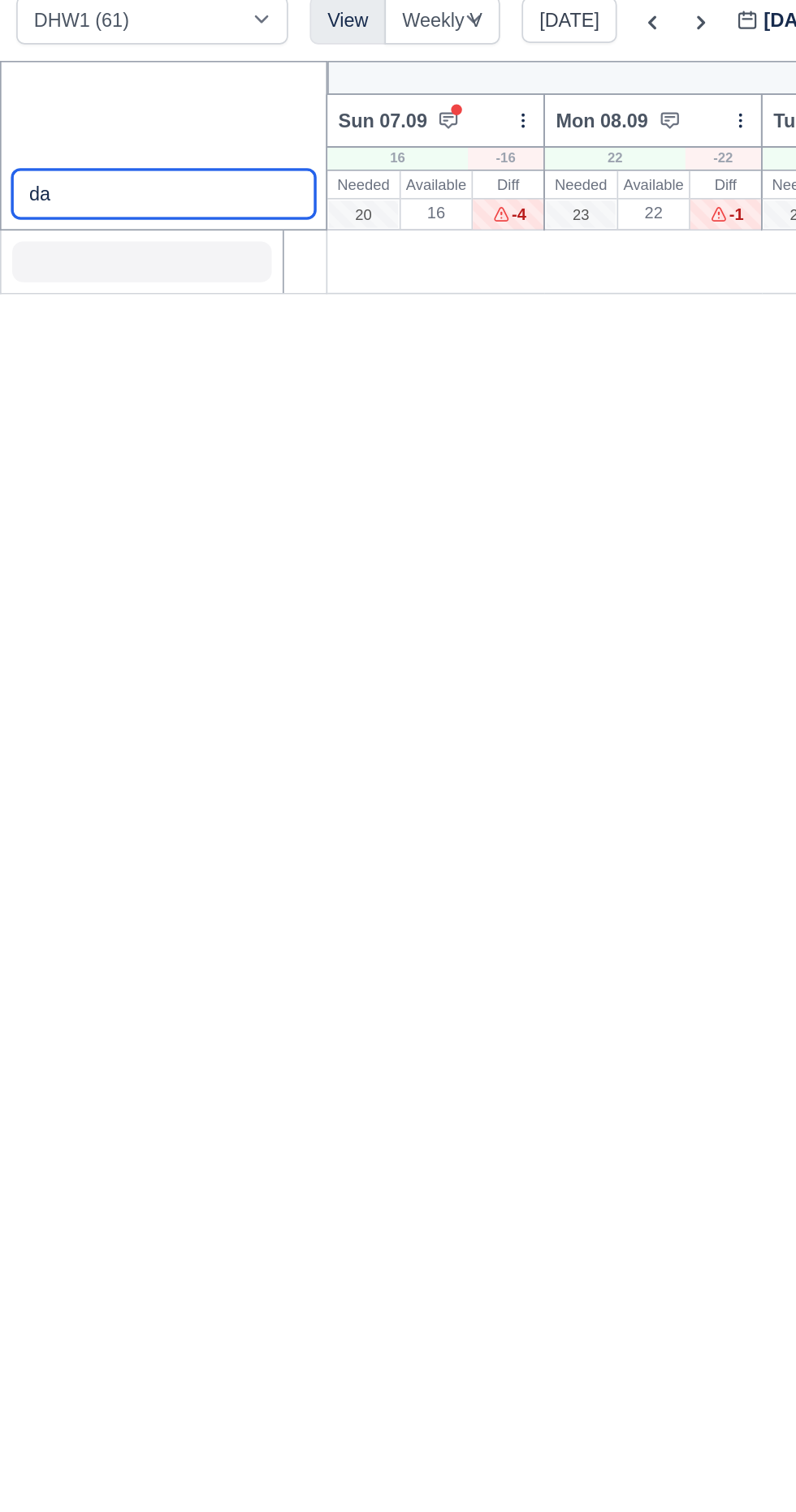
type input "d"
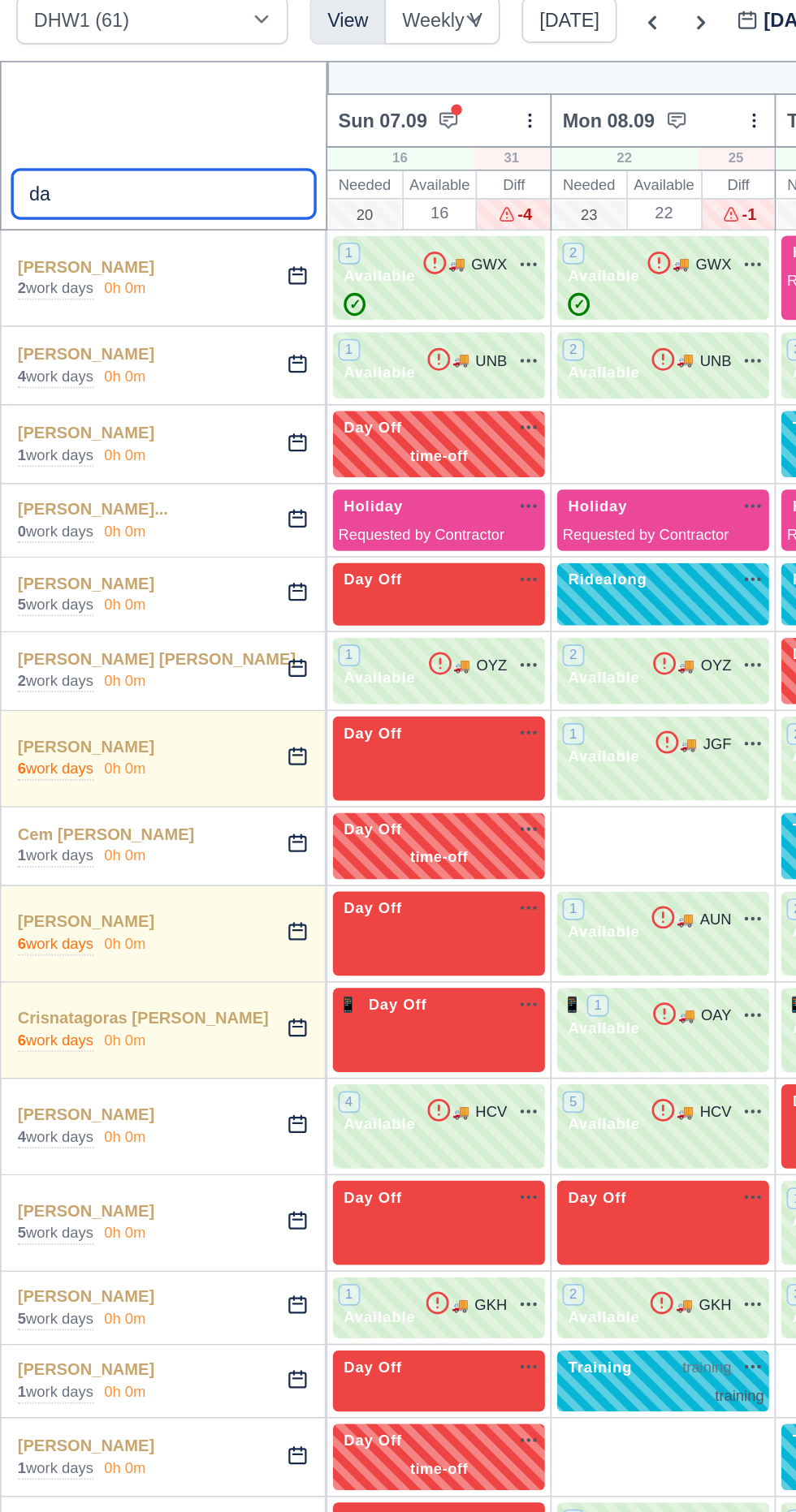
type input "d"
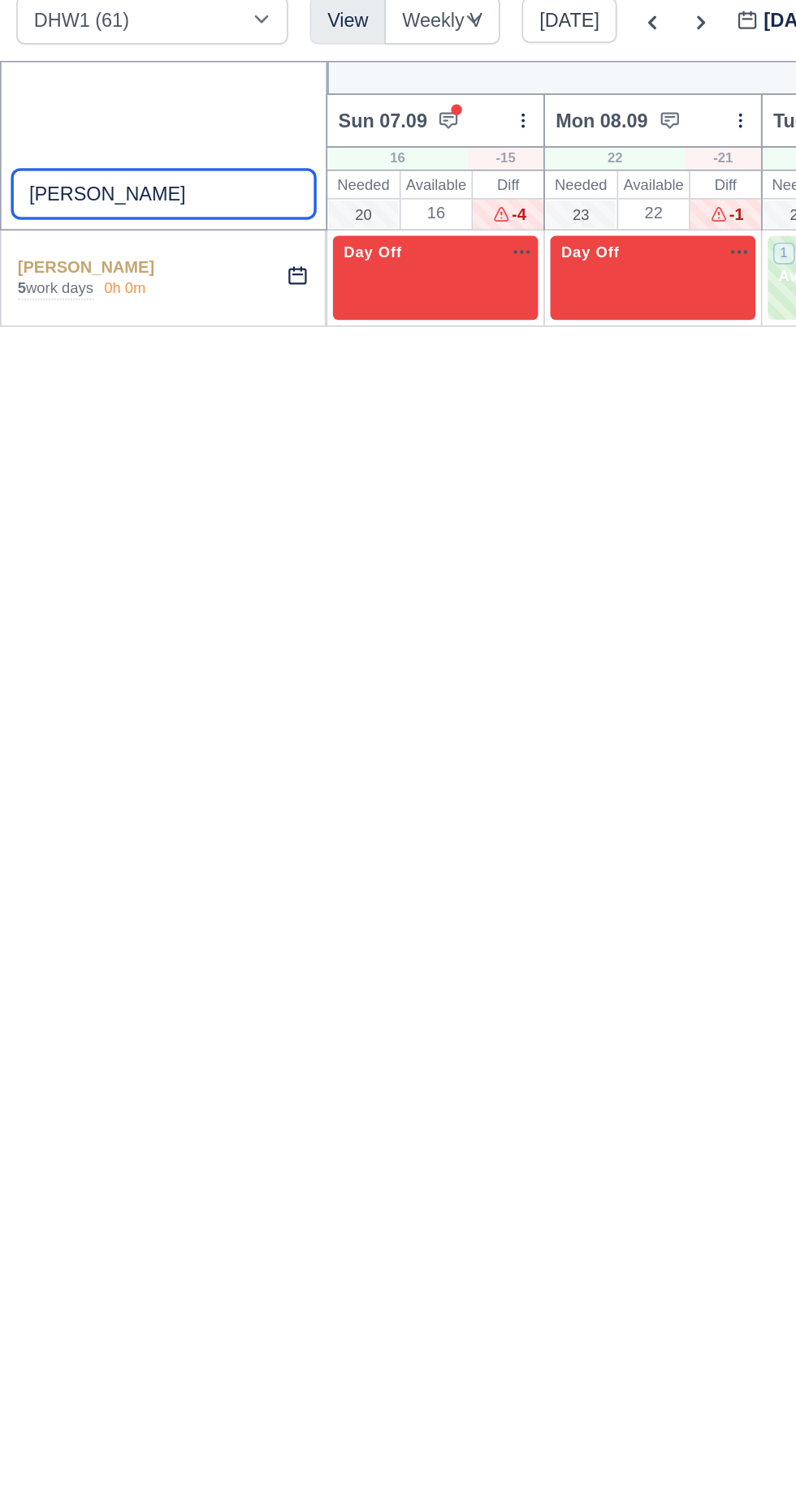
type input "powe"
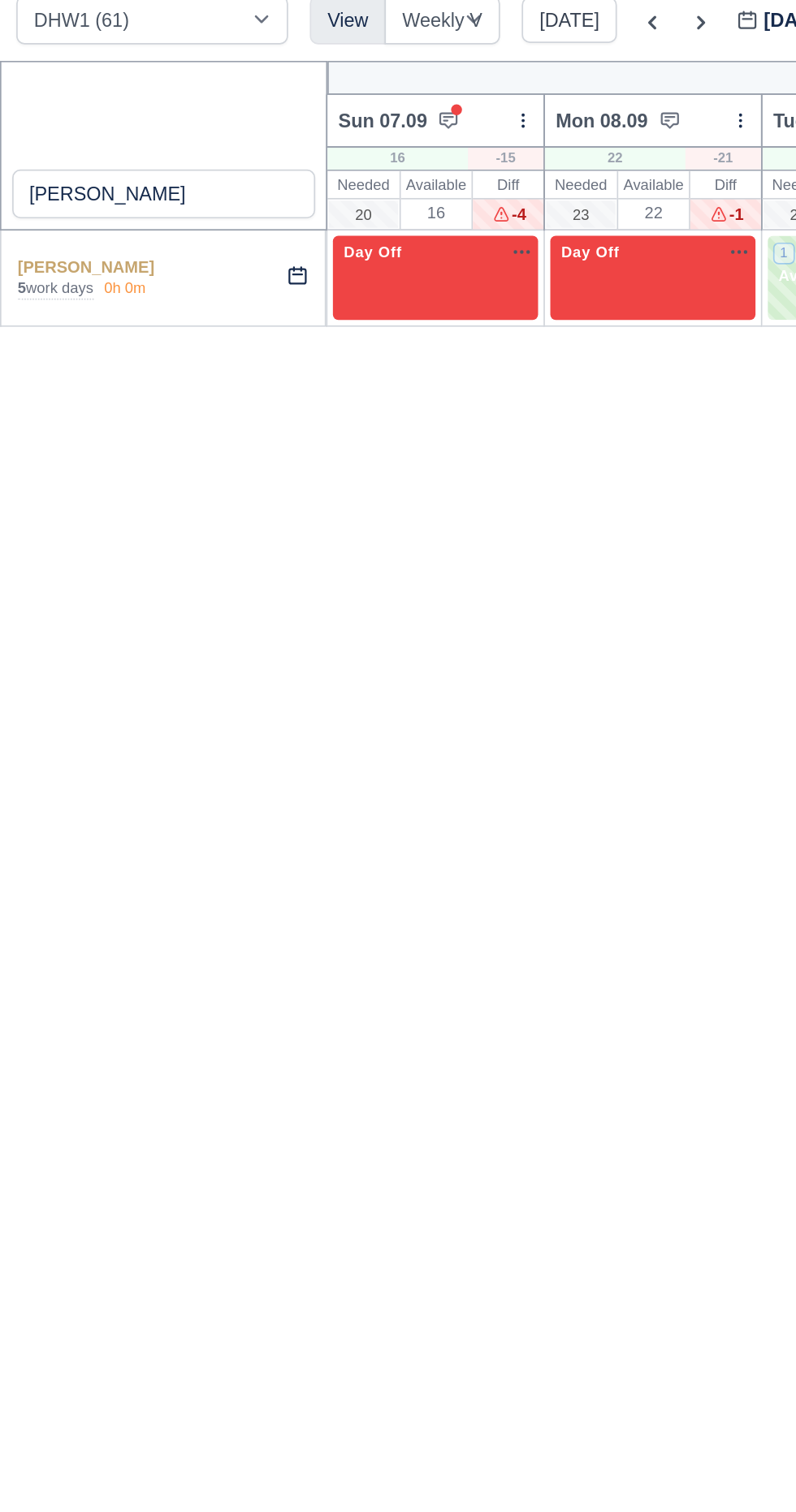
click at [74, 274] on div "0h 0m" at bounding box center [75, 274] width 25 height 13
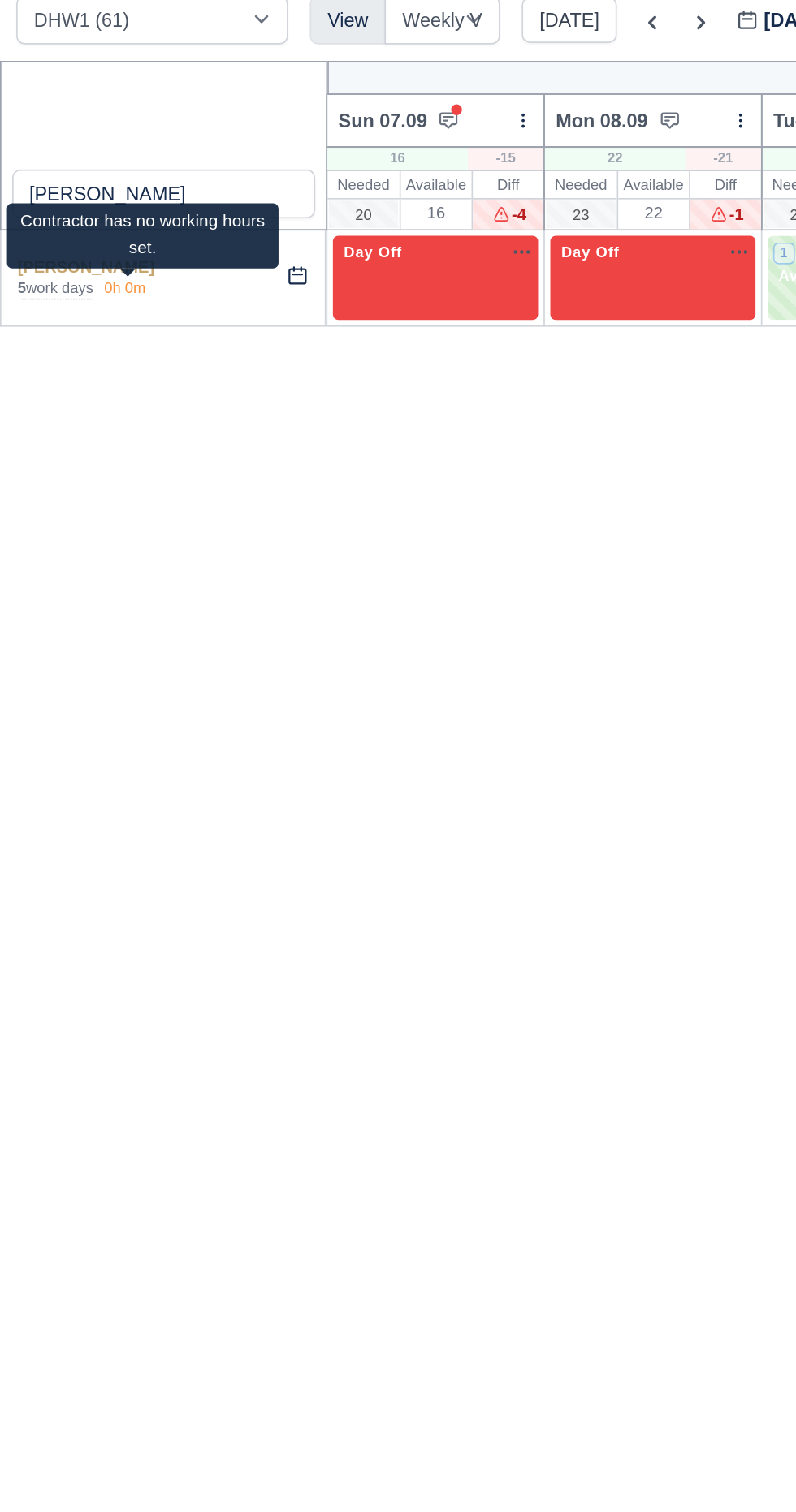
click at [97, 356] on div "powe Week 37 Sun 07.09 Bulk Status Change Daily Tasks Planned Routes Service De…" at bounding box center [556, 789] width 1112 height 1305
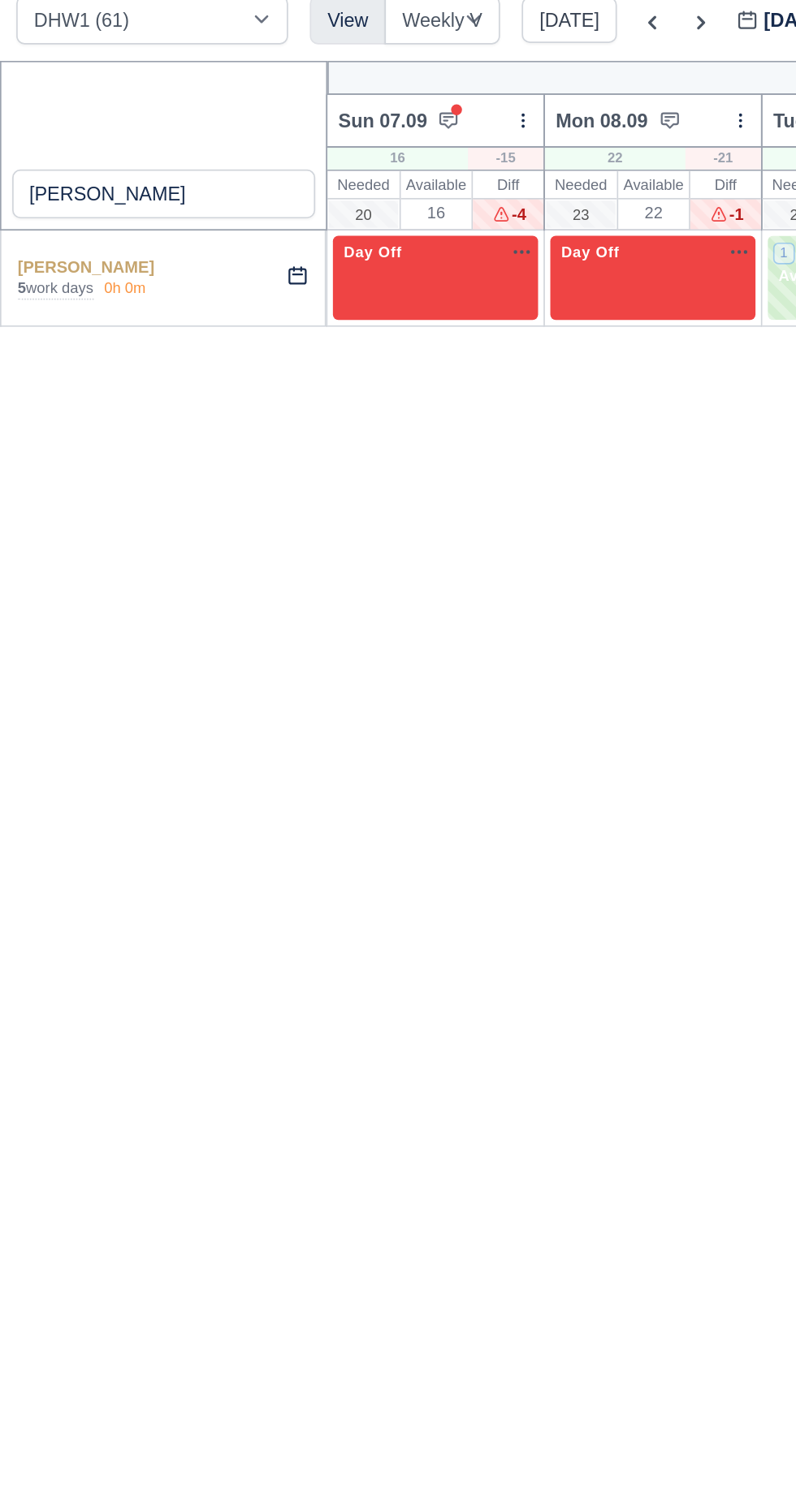
click at [46, 260] on link "[PERSON_NAME]" at bounding box center [51, 260] width 82 height 12
